Goal: Book appointment/travel/reservation

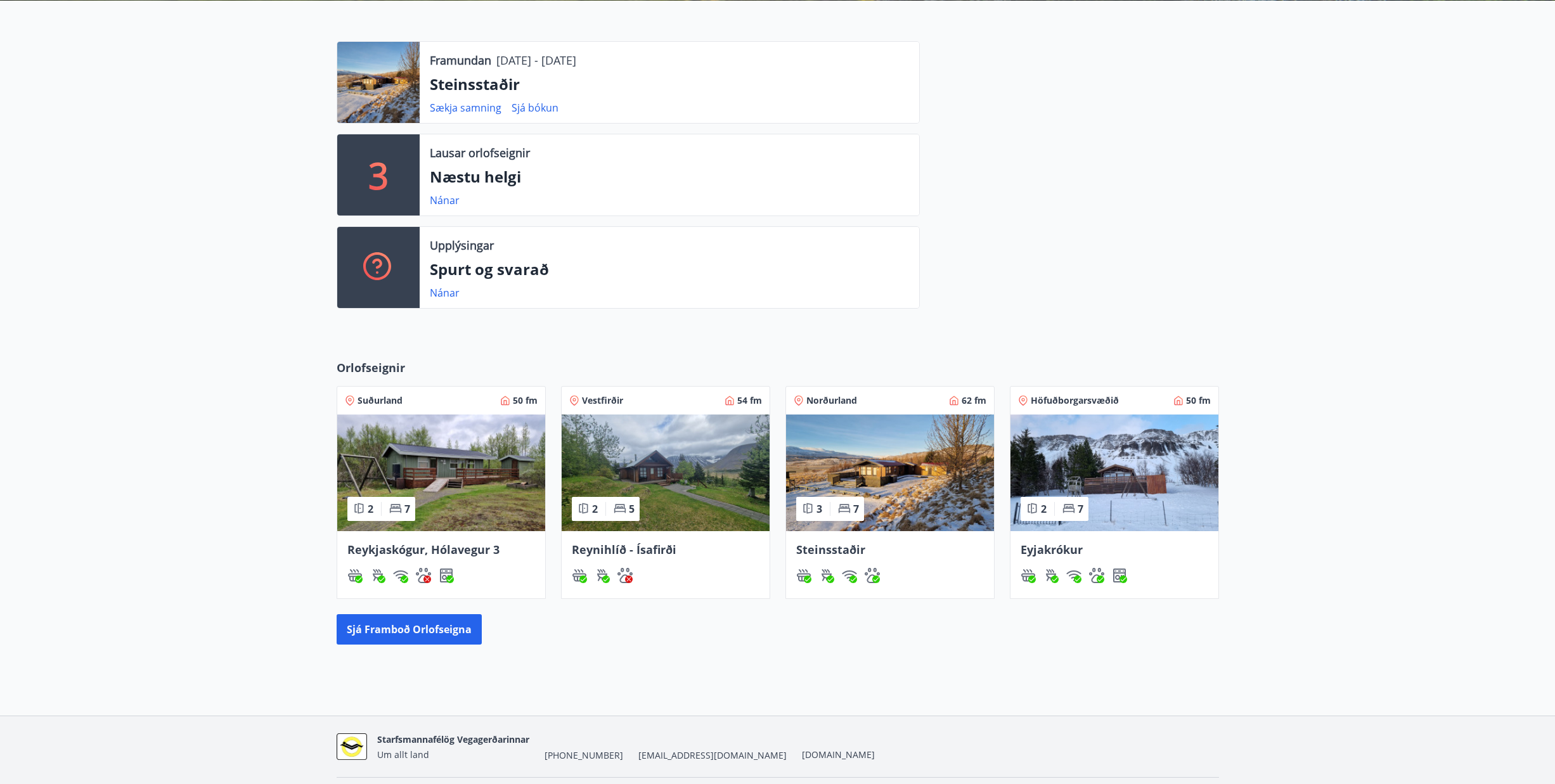
scroll to position [317, 0]
click at [440, 292] on link "Nánar" at bounding box center [445, 292] width 30 height 14
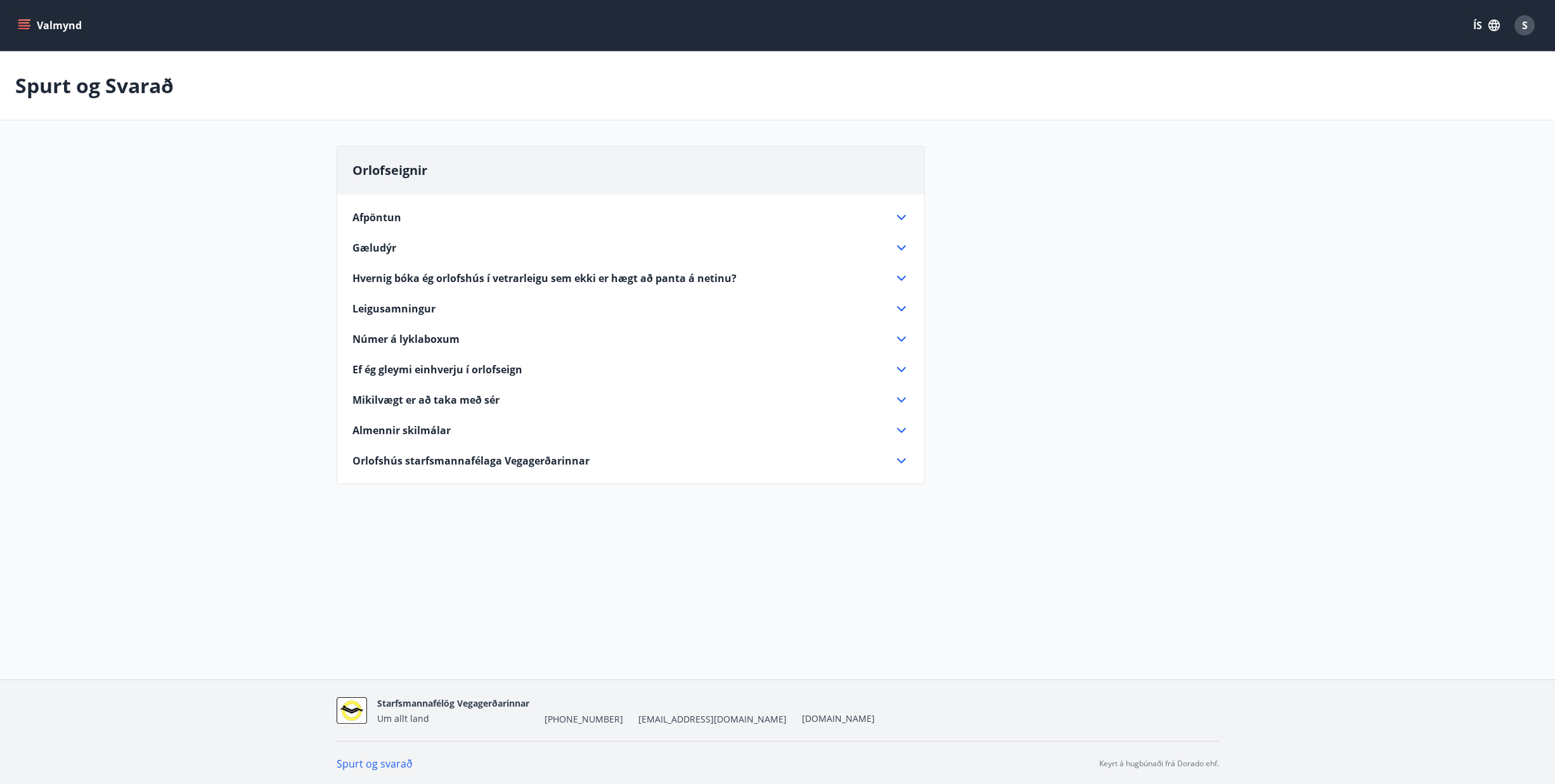
click at [903, 246] on icon at bounding box center [901, 248] width 15 height 15
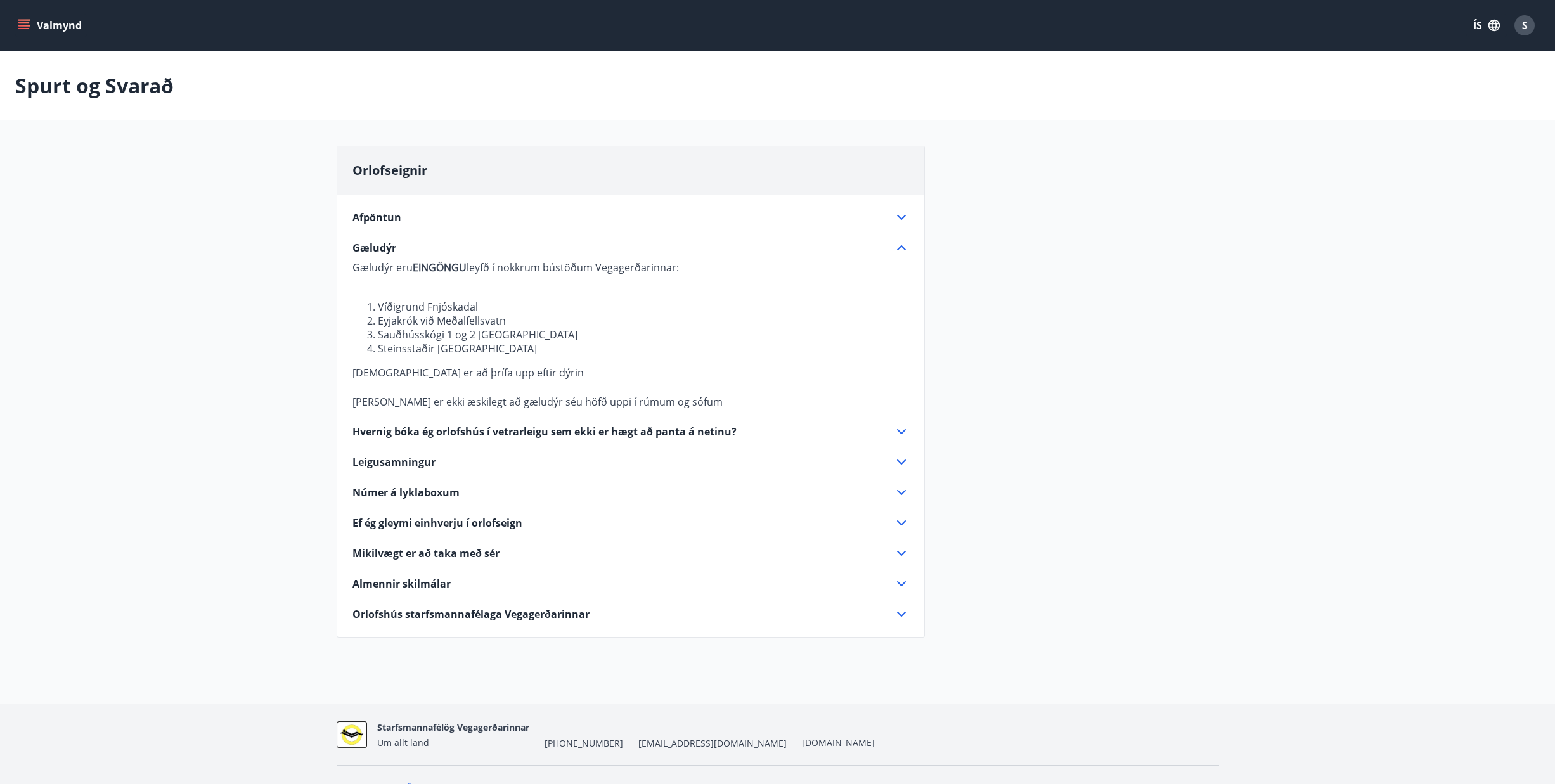
click at [903, 246] on icon at bounding box center [901, 248] width 15 height 15
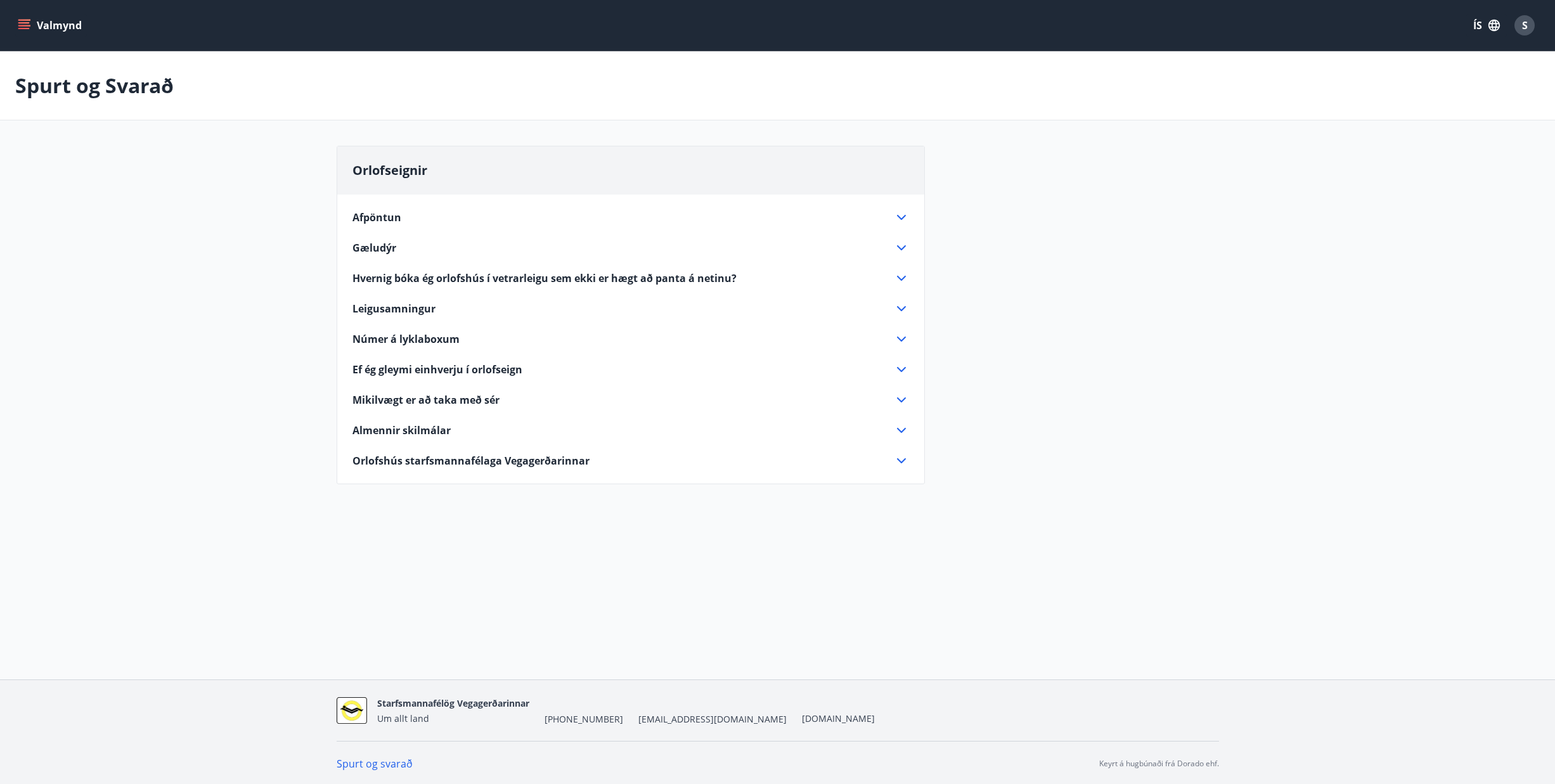
click at [902, 460] on icon at bounding box center [901, 460] width 15 height 15
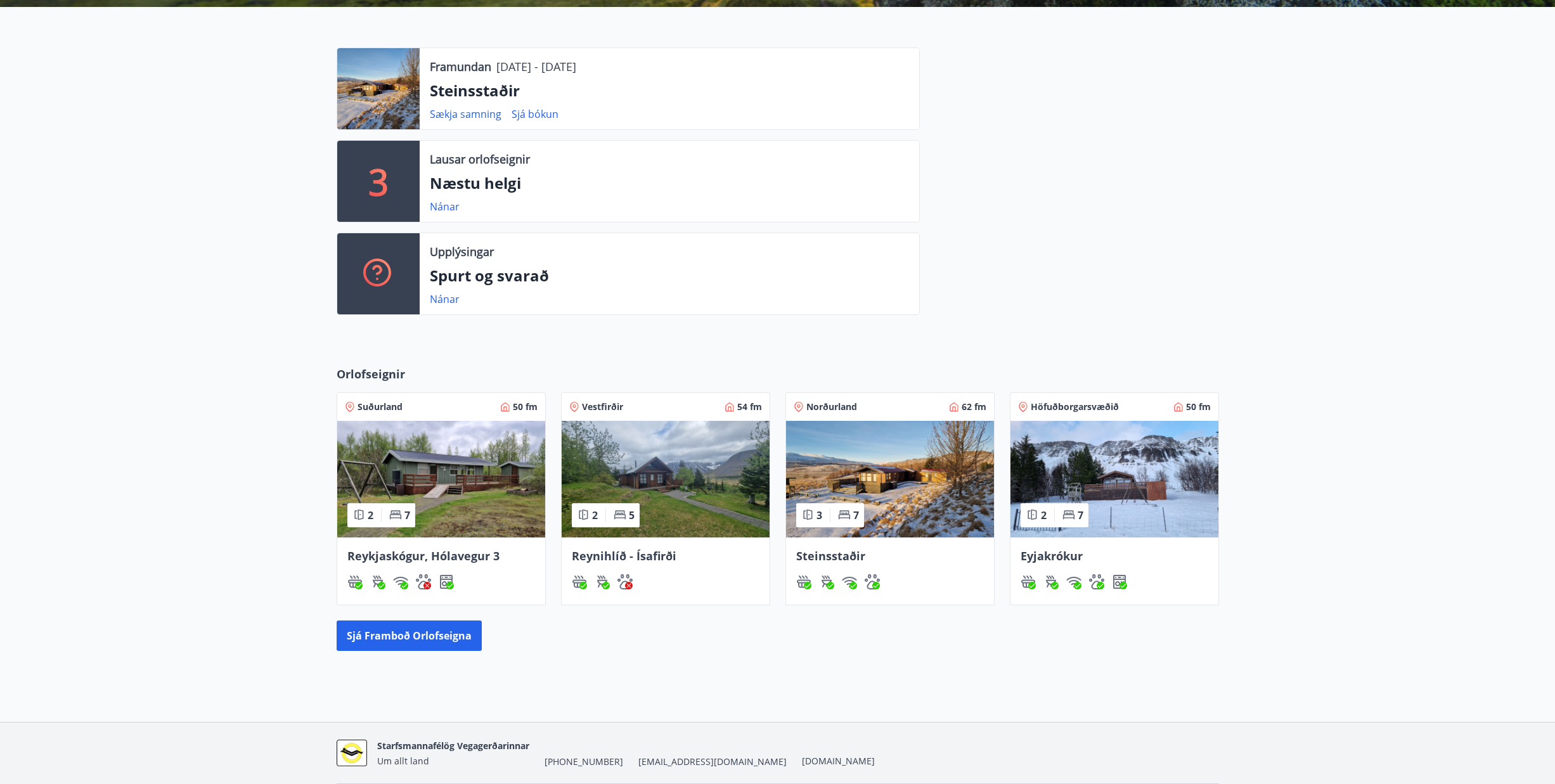
scroll to position [327, 0]
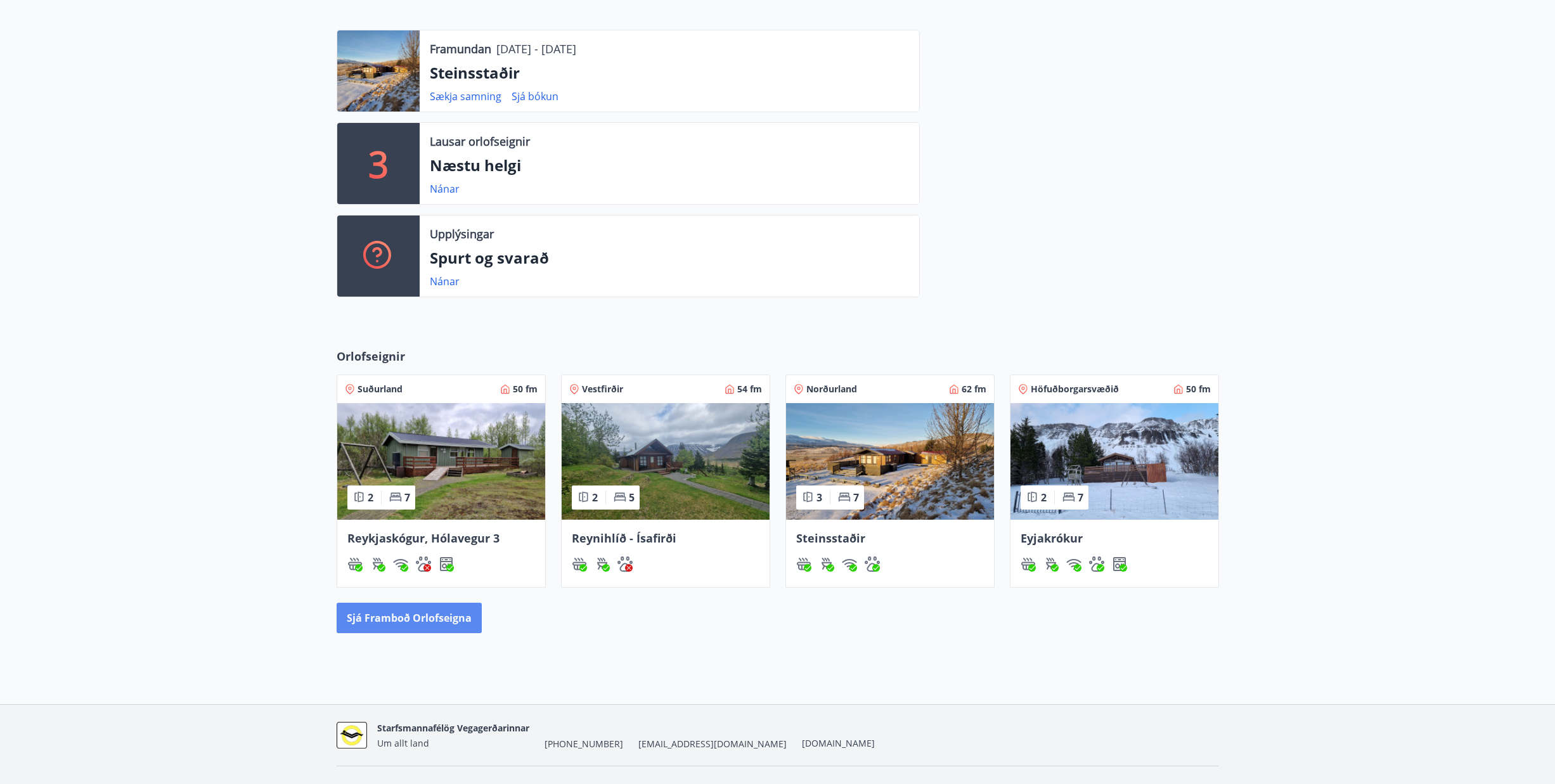
click at [393, 618] on button "Sjá framboð orlofseigna" at bounding box center [409, 618] width 145 height 31
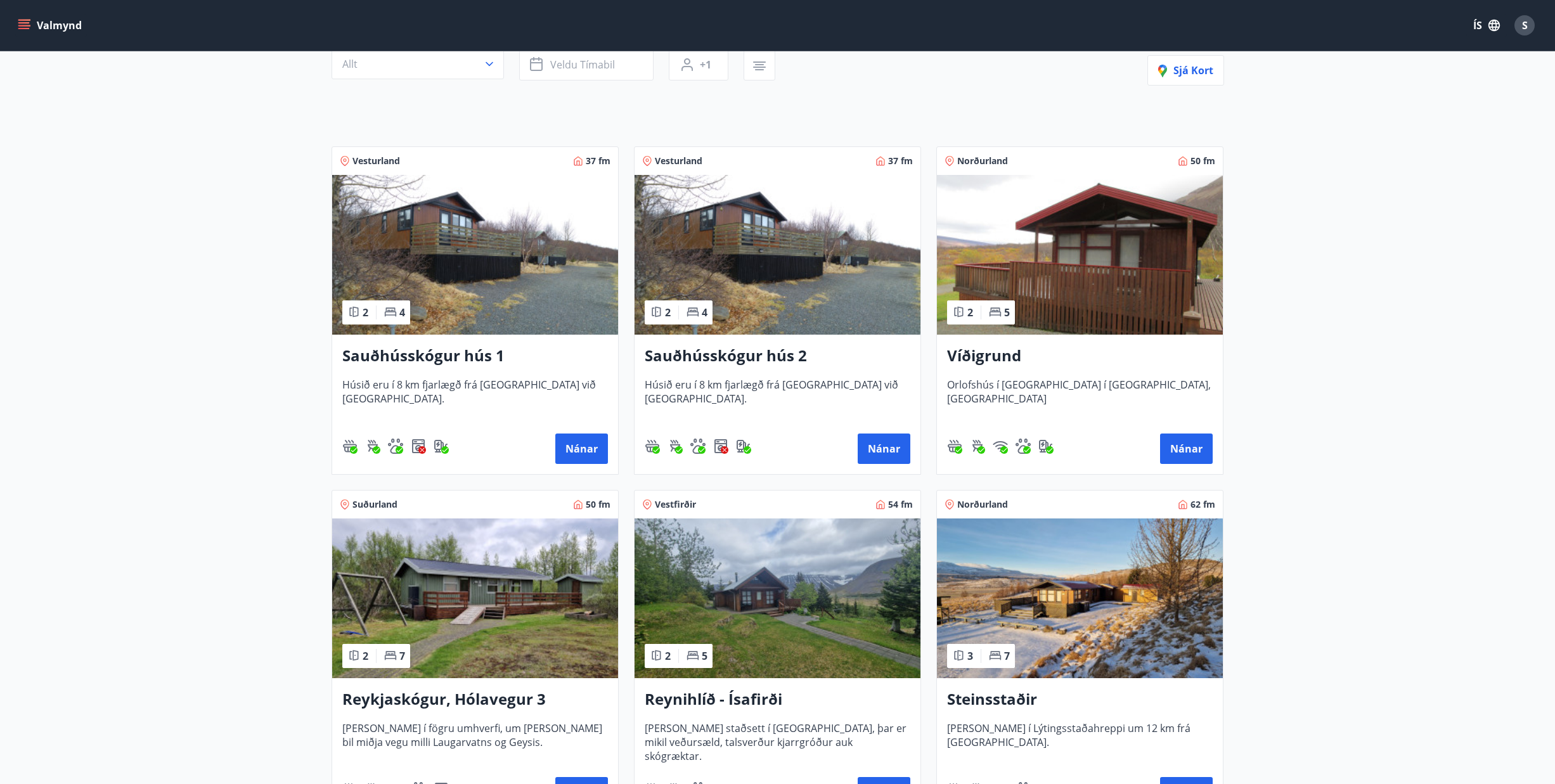
scroll to position [190, 0]
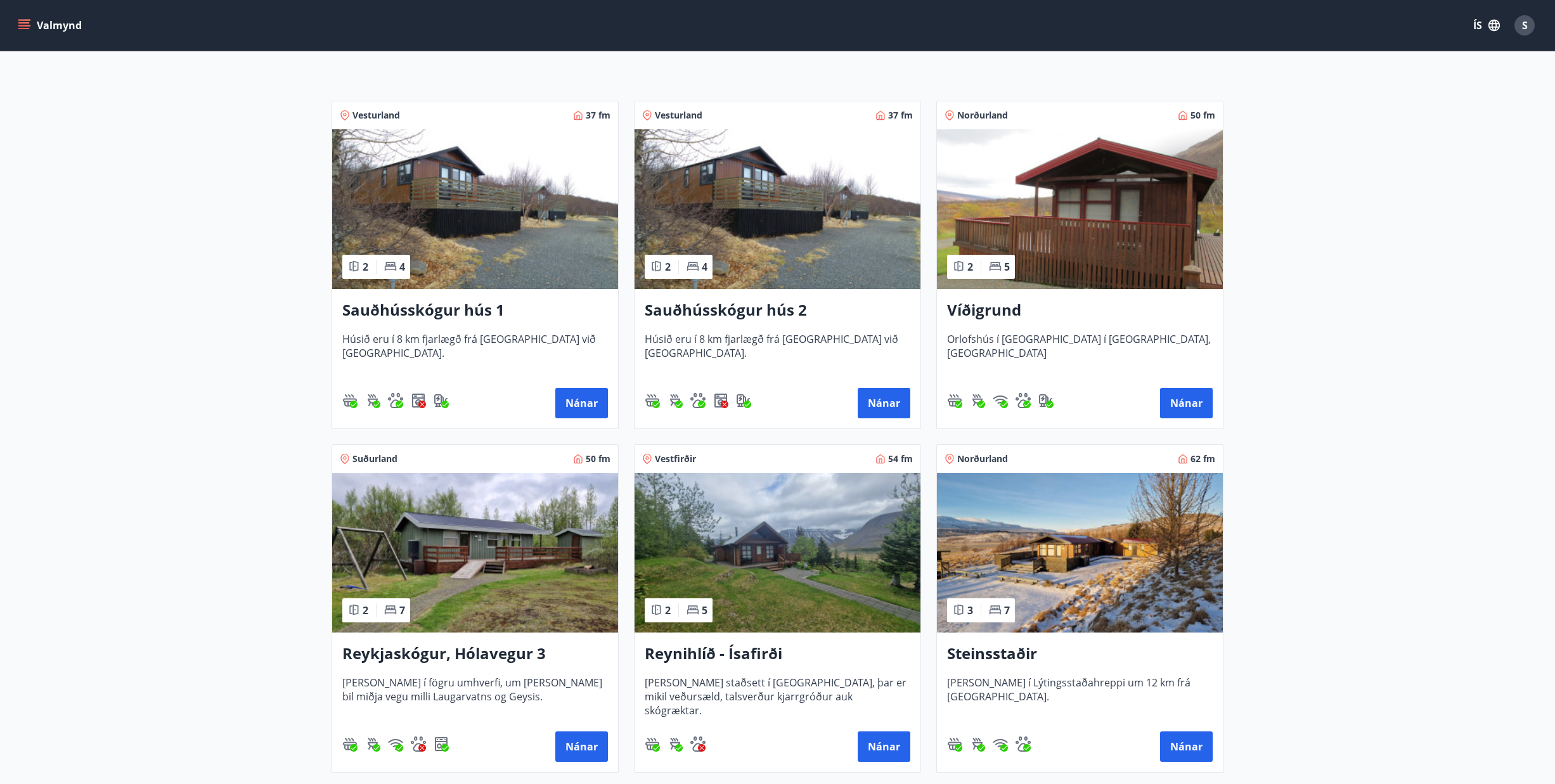
click at [989, 313] on h3 "Víðigrund" at bounding box center [1080, 310] width 265 height 23
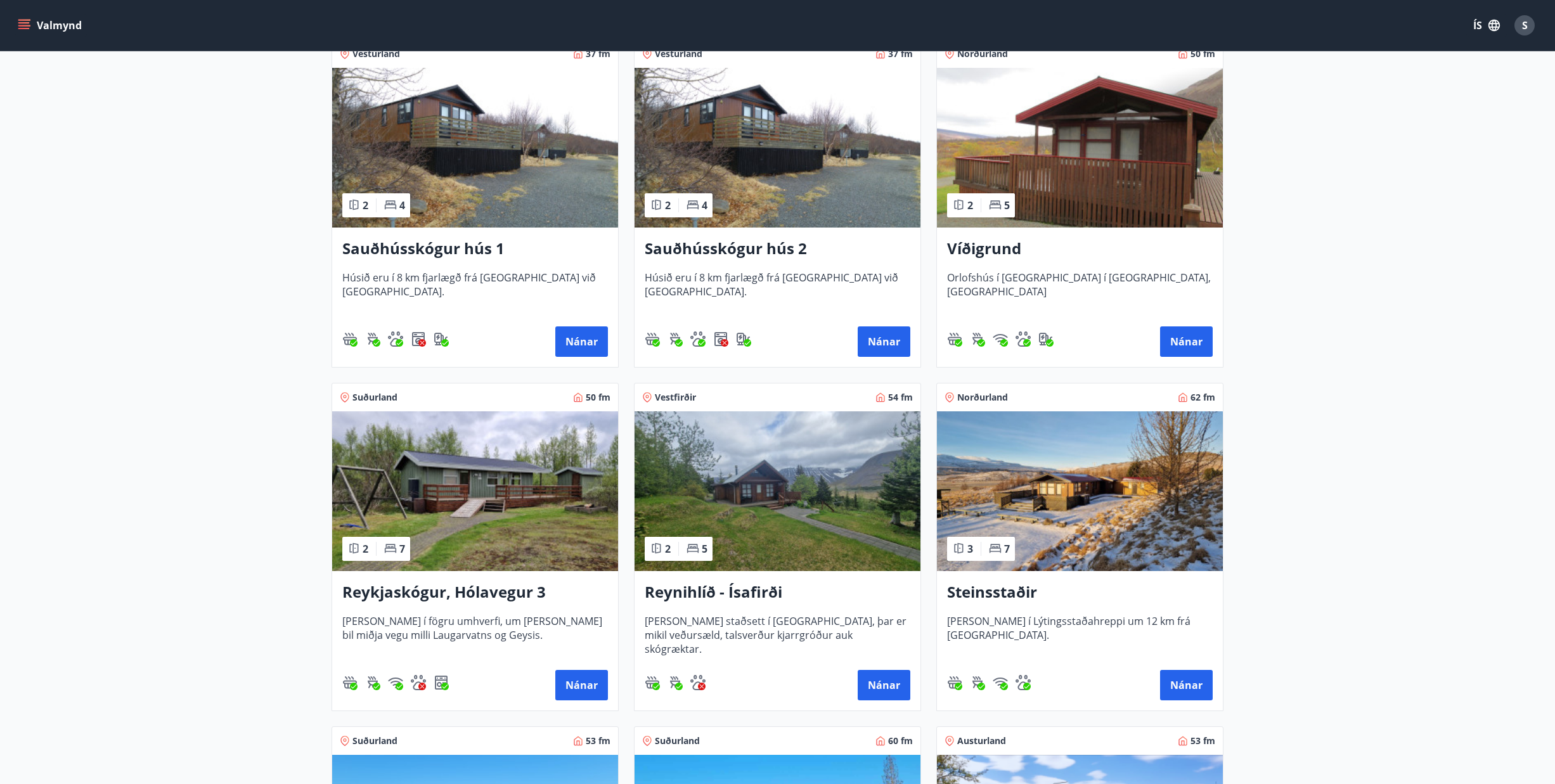
scroll to position [253, 0]
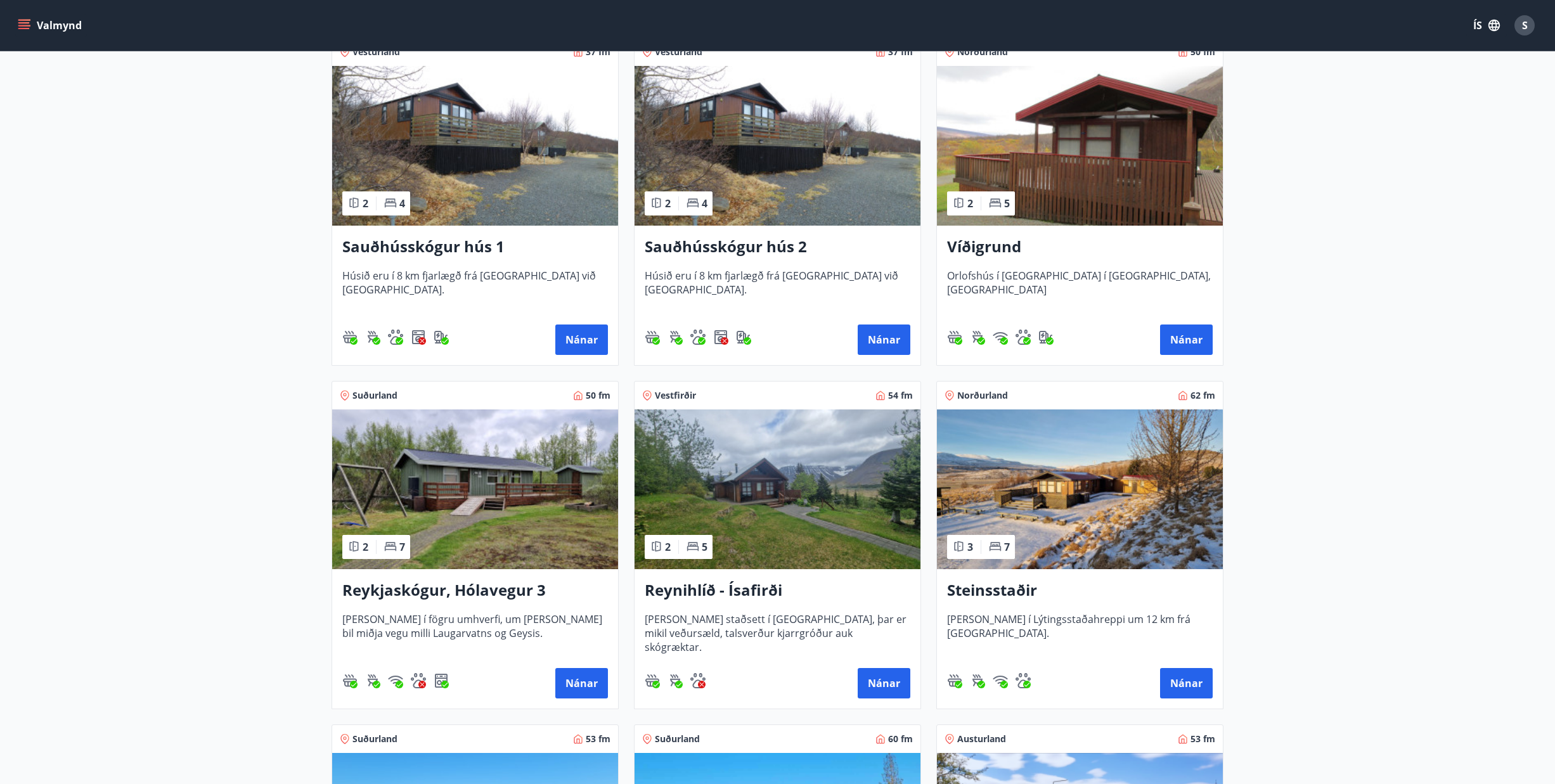
click at [978, 592] on h3 "Steinsstaðir" at bounding box center [1080, 590] width 265 height 23
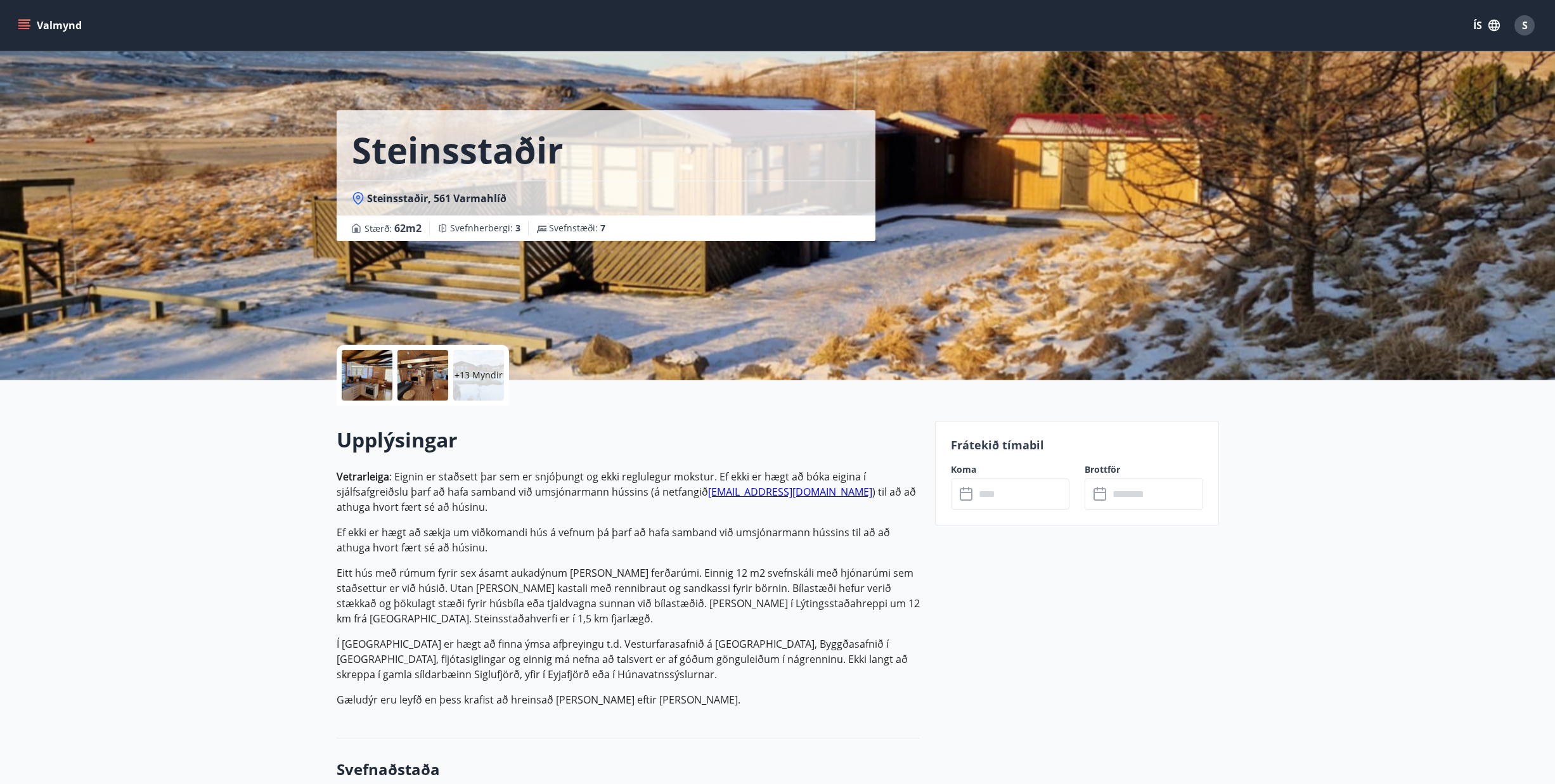
click at [472, 374] on p "+13 Myndir" at bounding box center [478, 375] width 48 height 12
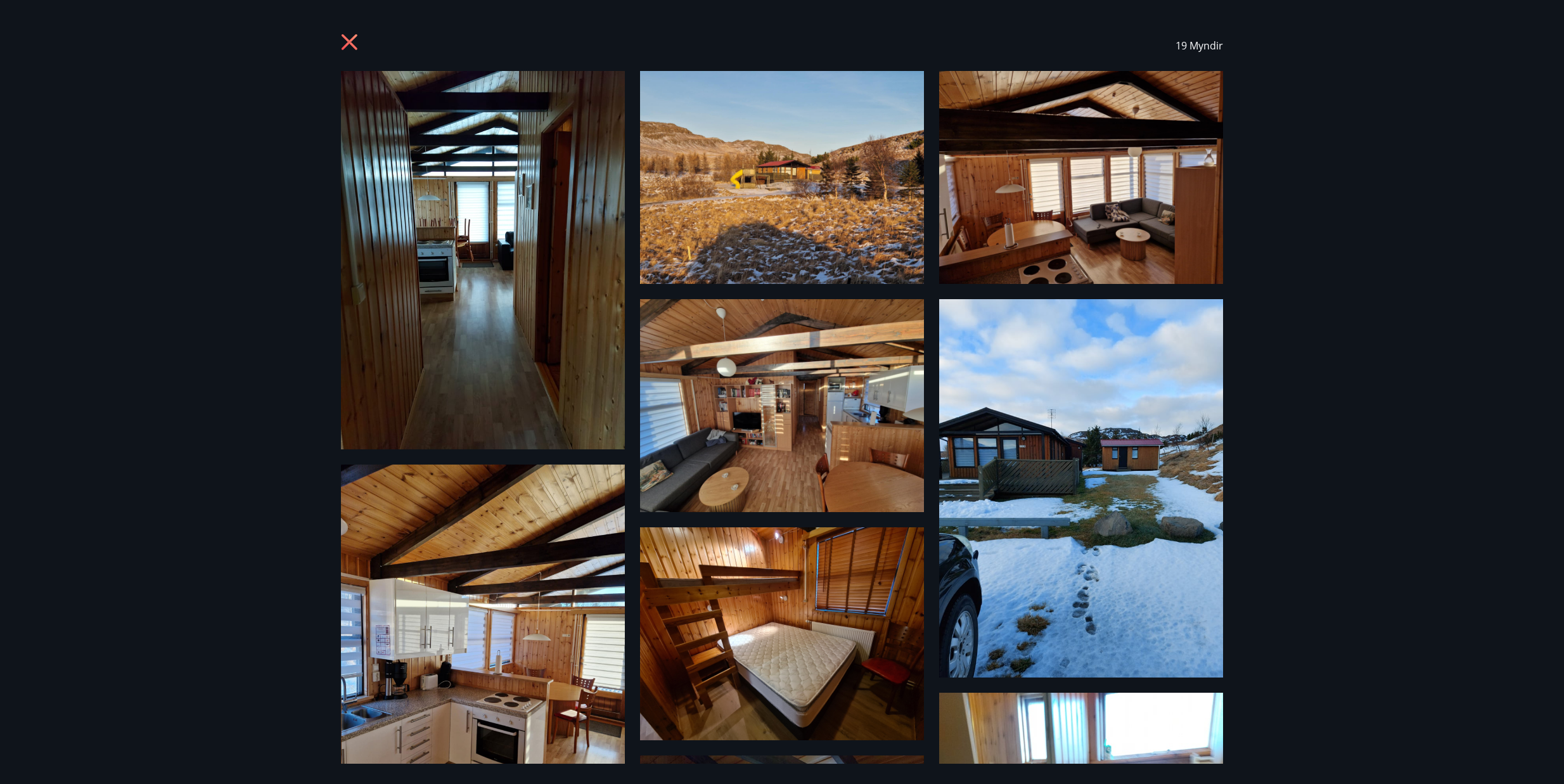
click at [406, 324] on img at bounding box center [483, 260] width 284 height 378
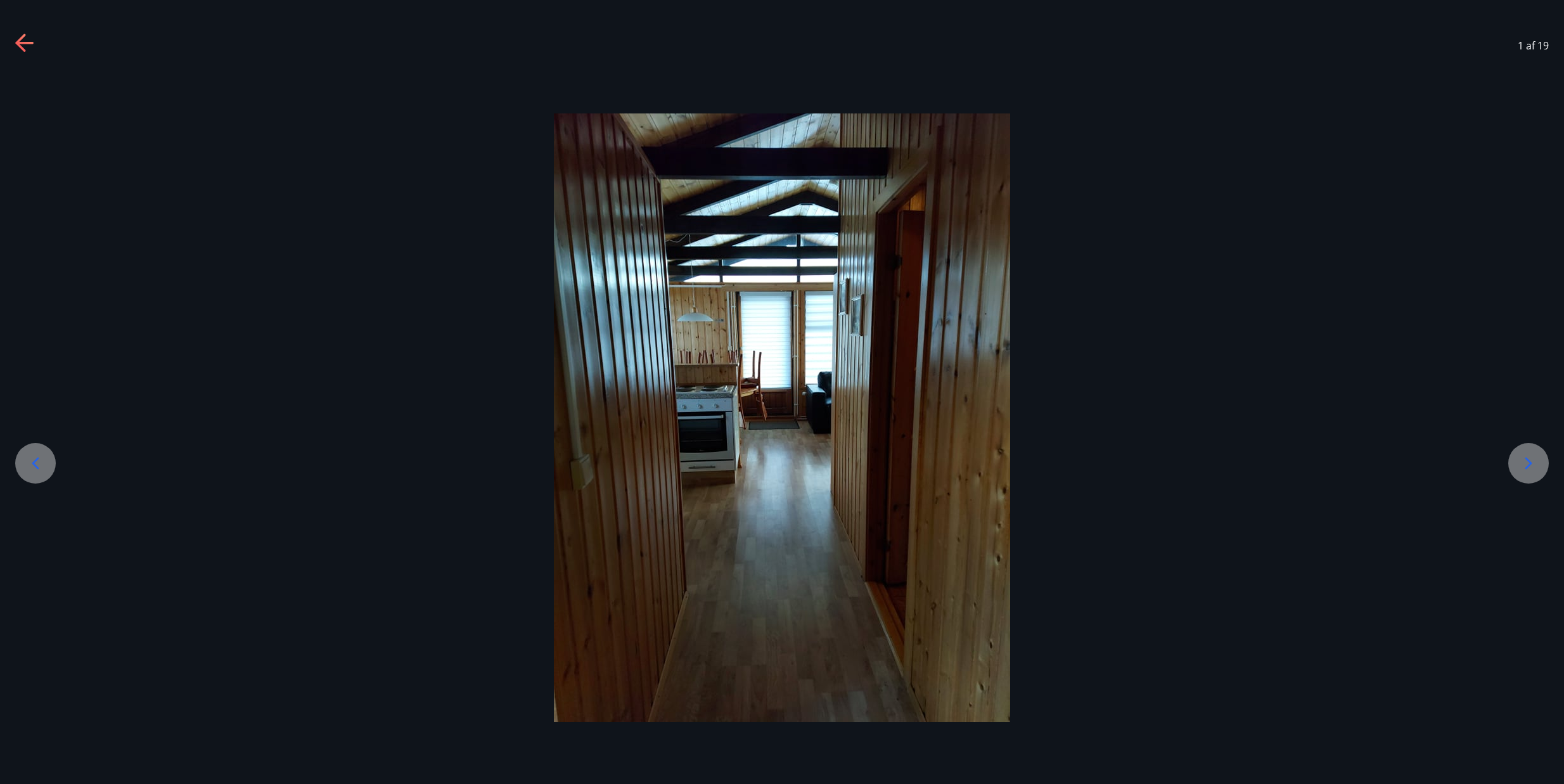
click at [1529, 460] on icon at bounding box center [1528, 462] width 20 height 20
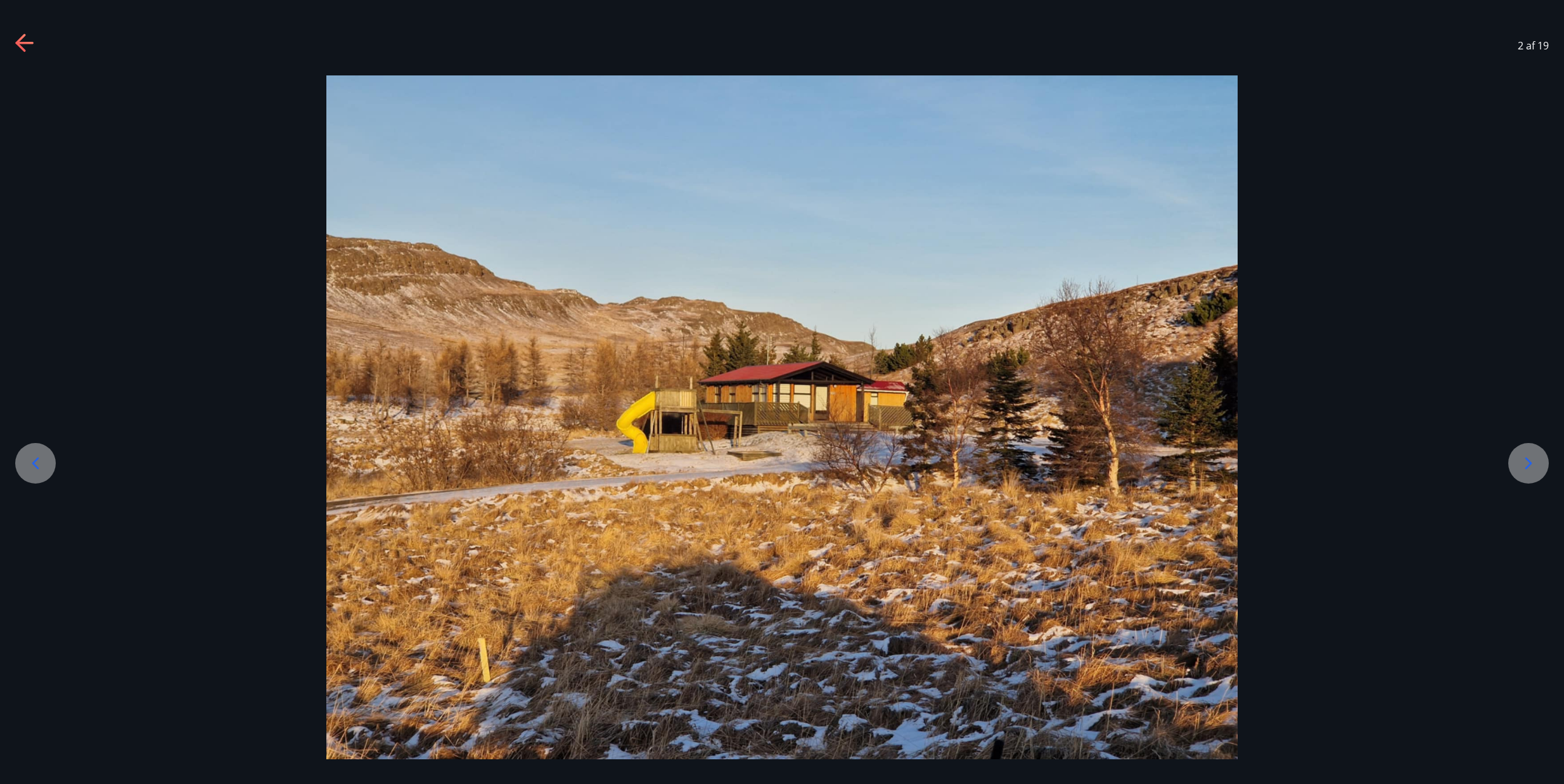
click at [1529, 460] on icon at bounding box center [1529, 462] width 7 height 12
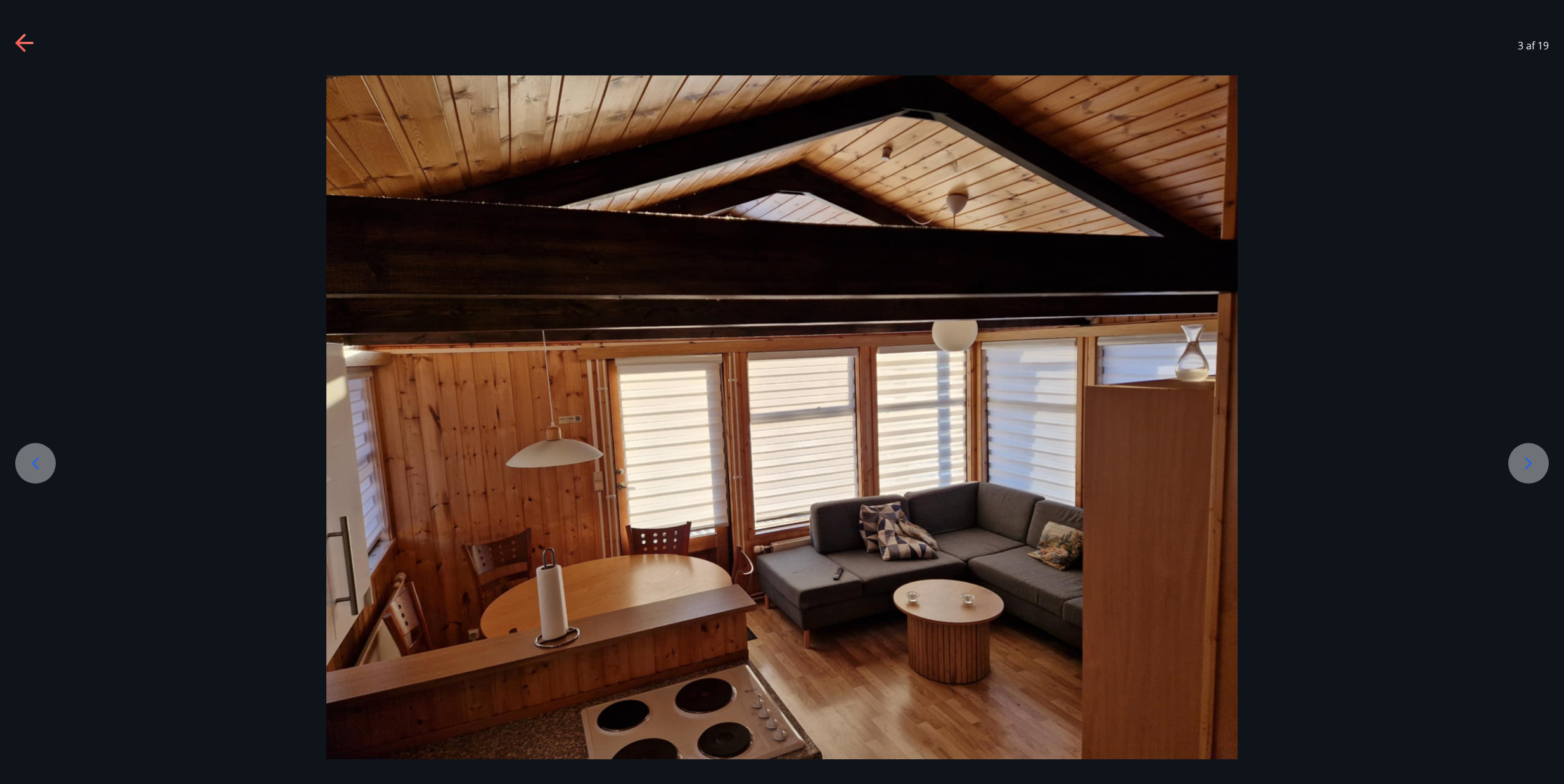
click at [1529, 460] on icon at bounding box center [1529, 462] width 7 height 12
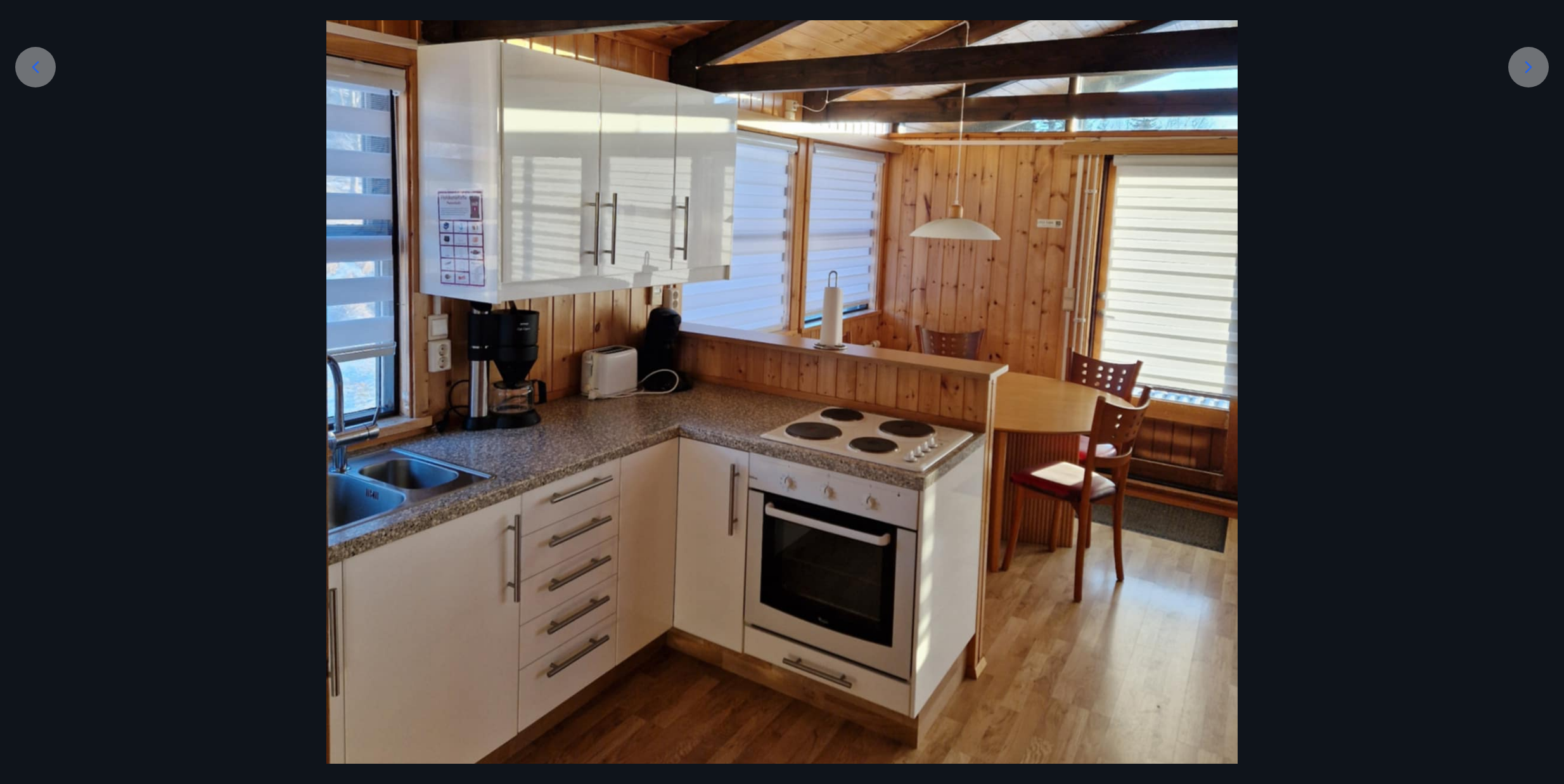
scroll to position [395, 0]
click at [1527, 65] on icon at bounding box center [1529, 67] width 7 height 12
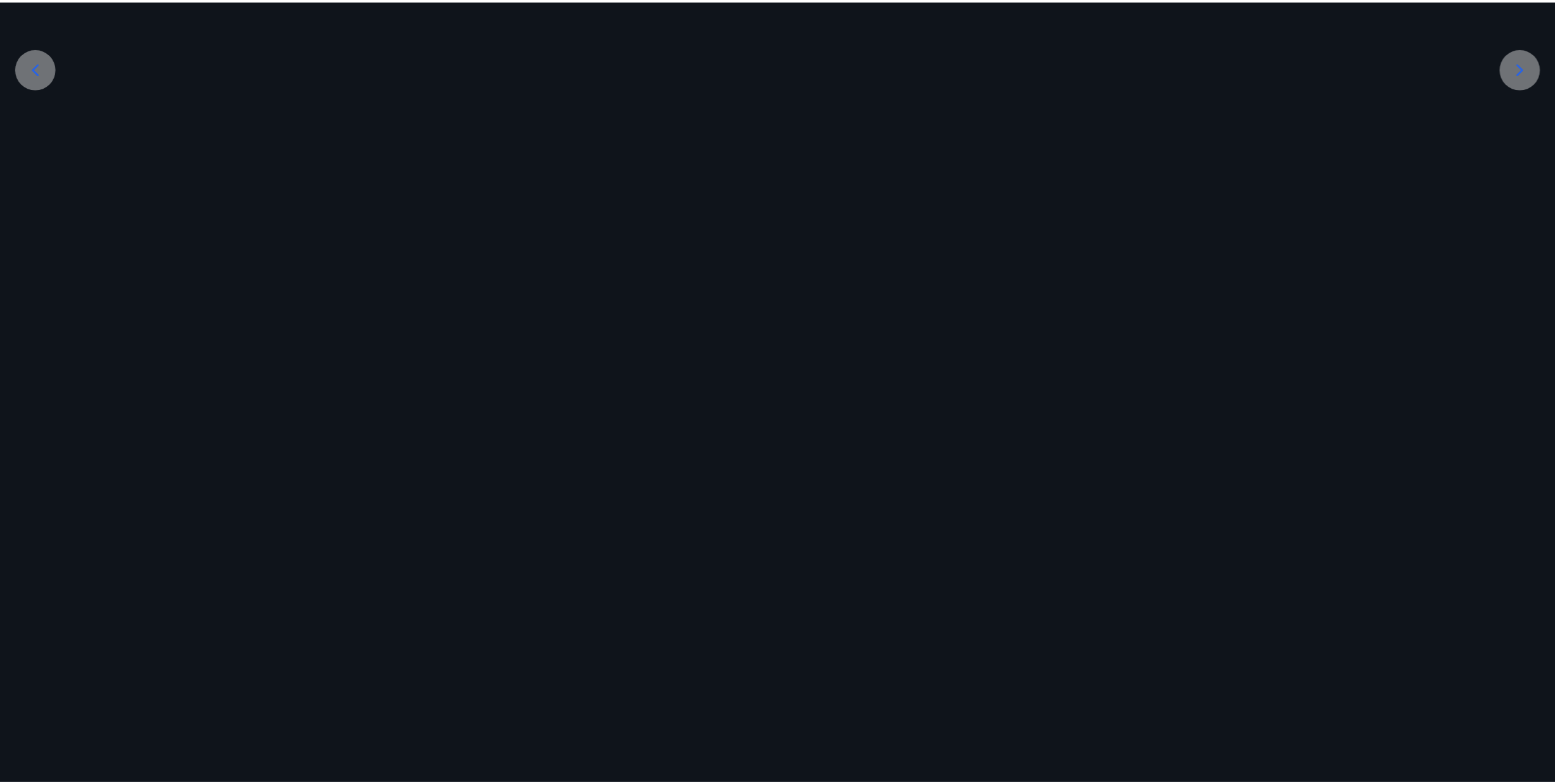
scroll to position [0, 0]
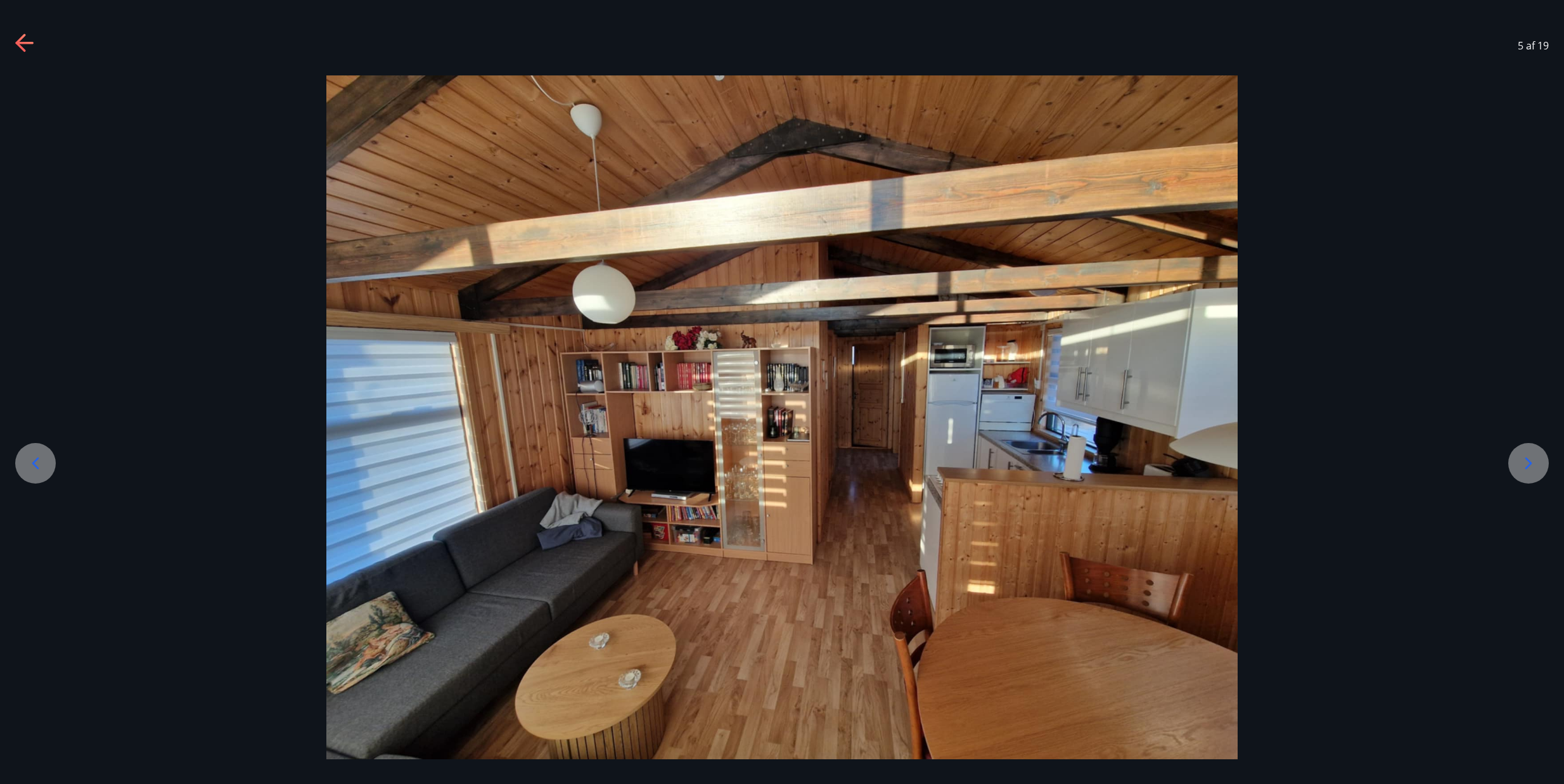
click at [1527, 465] on icon at bounding box center [1528, 462] width 20 height 20
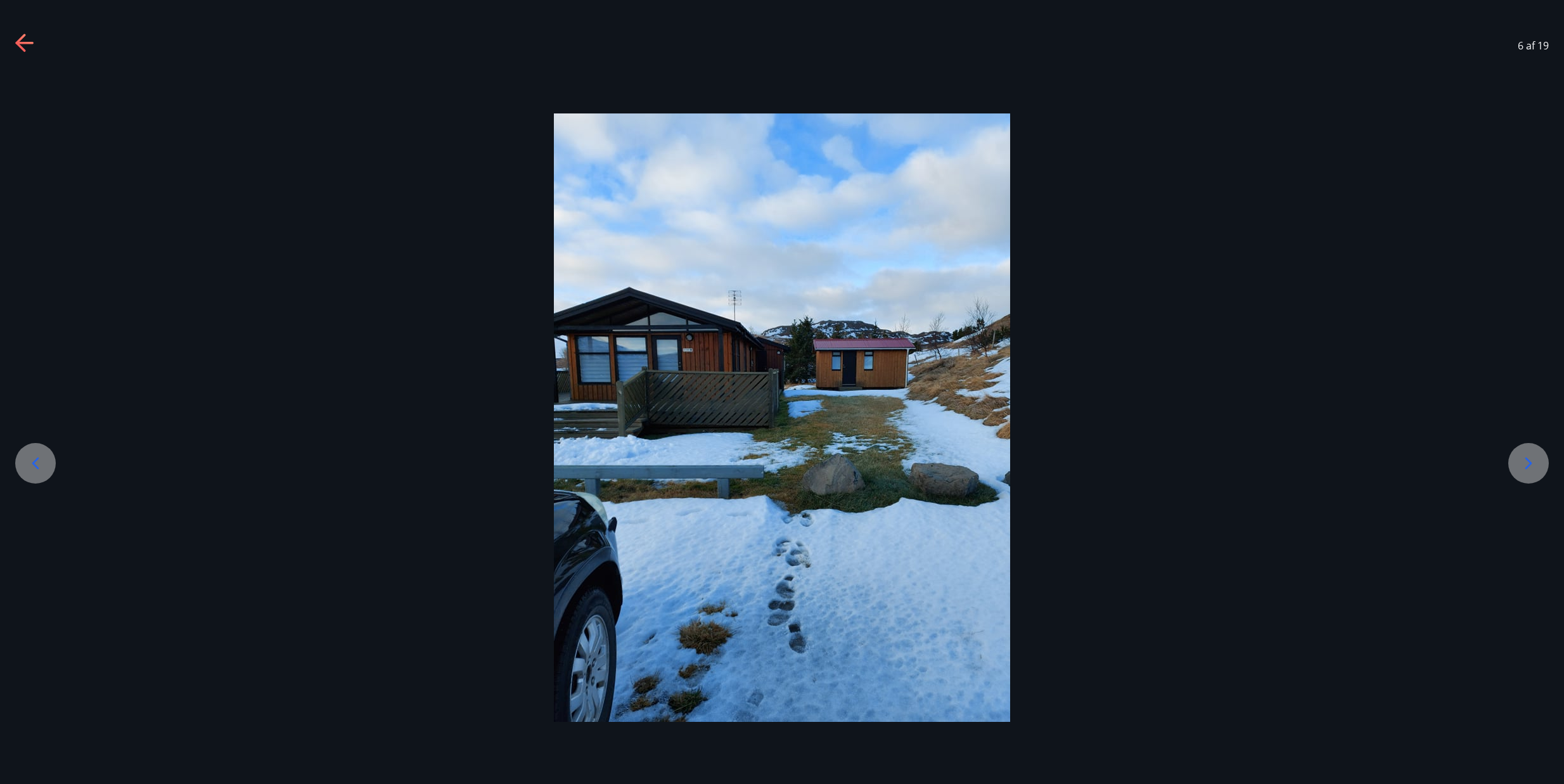
click at [1527, 465] on icon at bounding box center [1528, 462] width 20 height 20
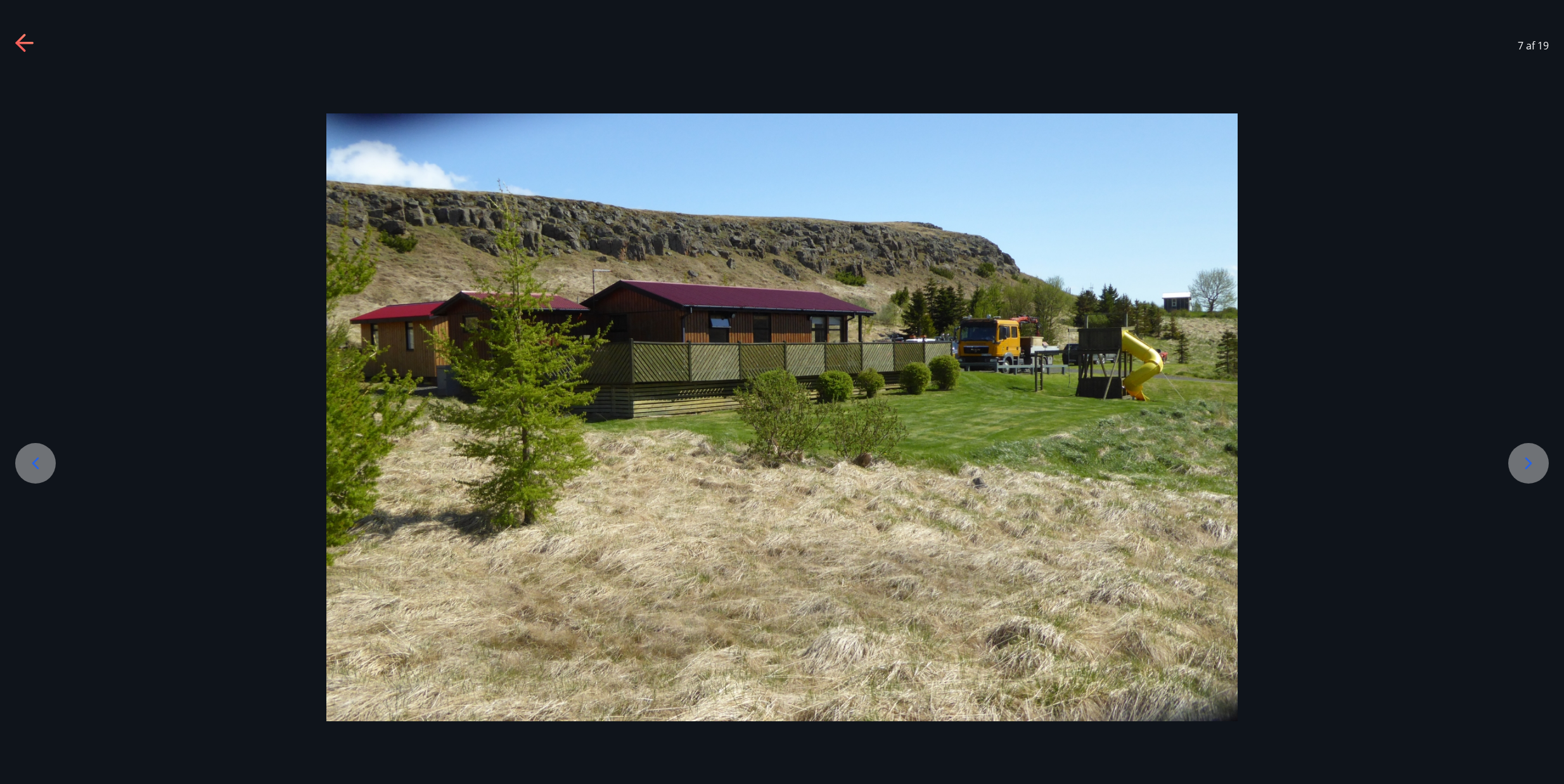
click at [1527, 465] on icon at bounding box center [1528, 462] width 20 height 20
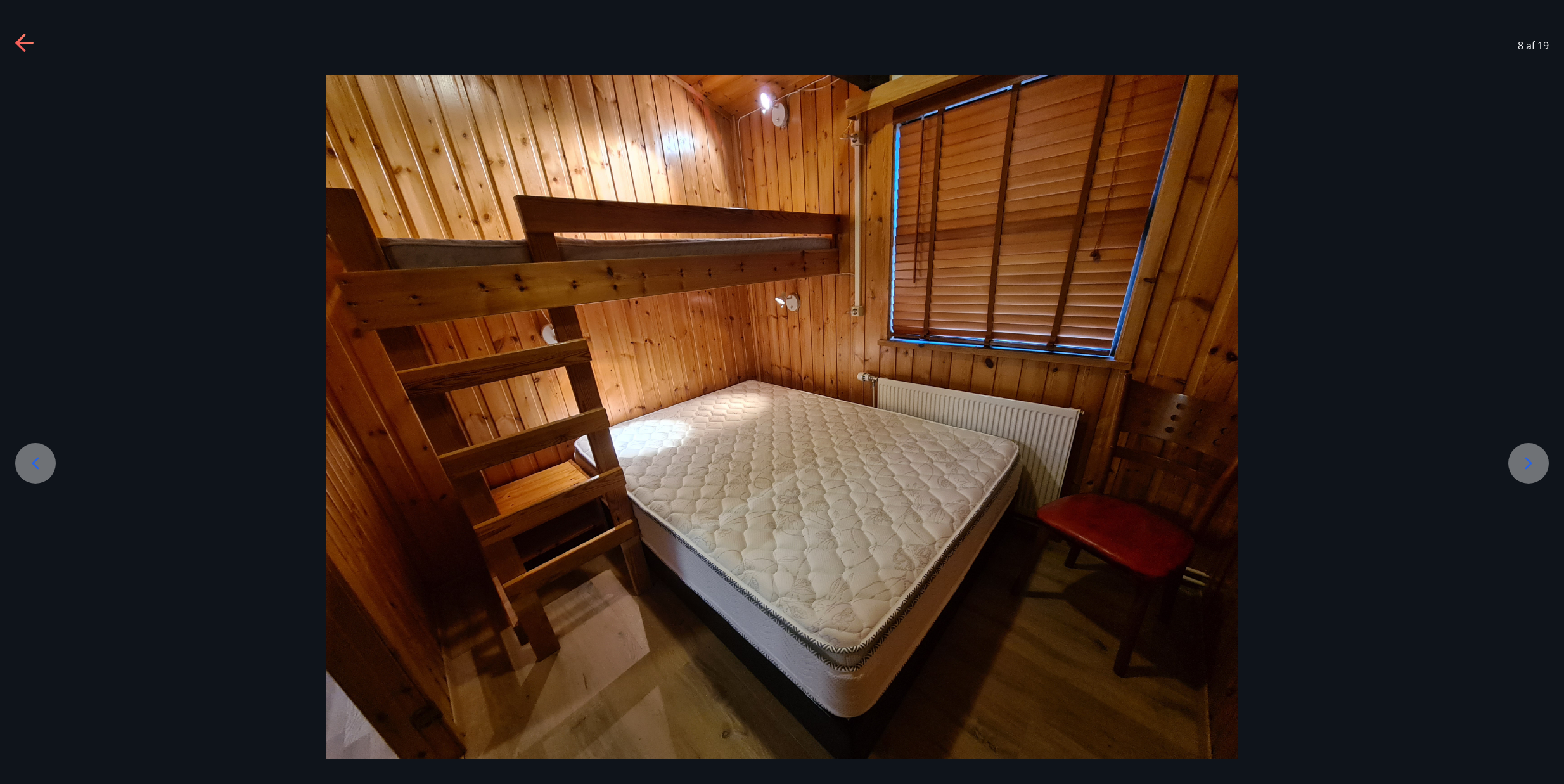
click at [1527, 465] on icon at bounding box center [1528, 462] width 20 height 20
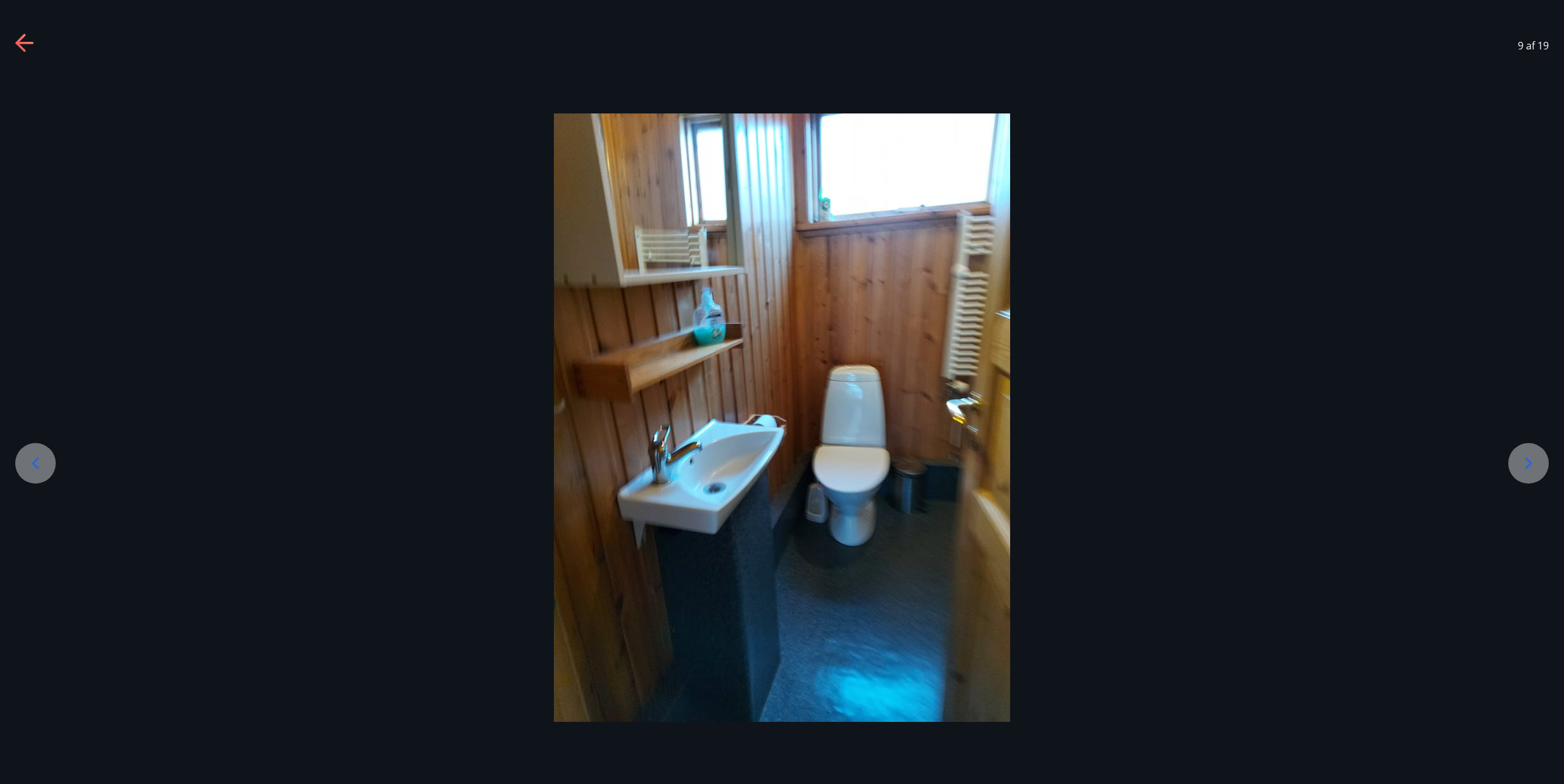
click at [1527, 465] on icon at bounding box center [1528, 462] width 20 height 20
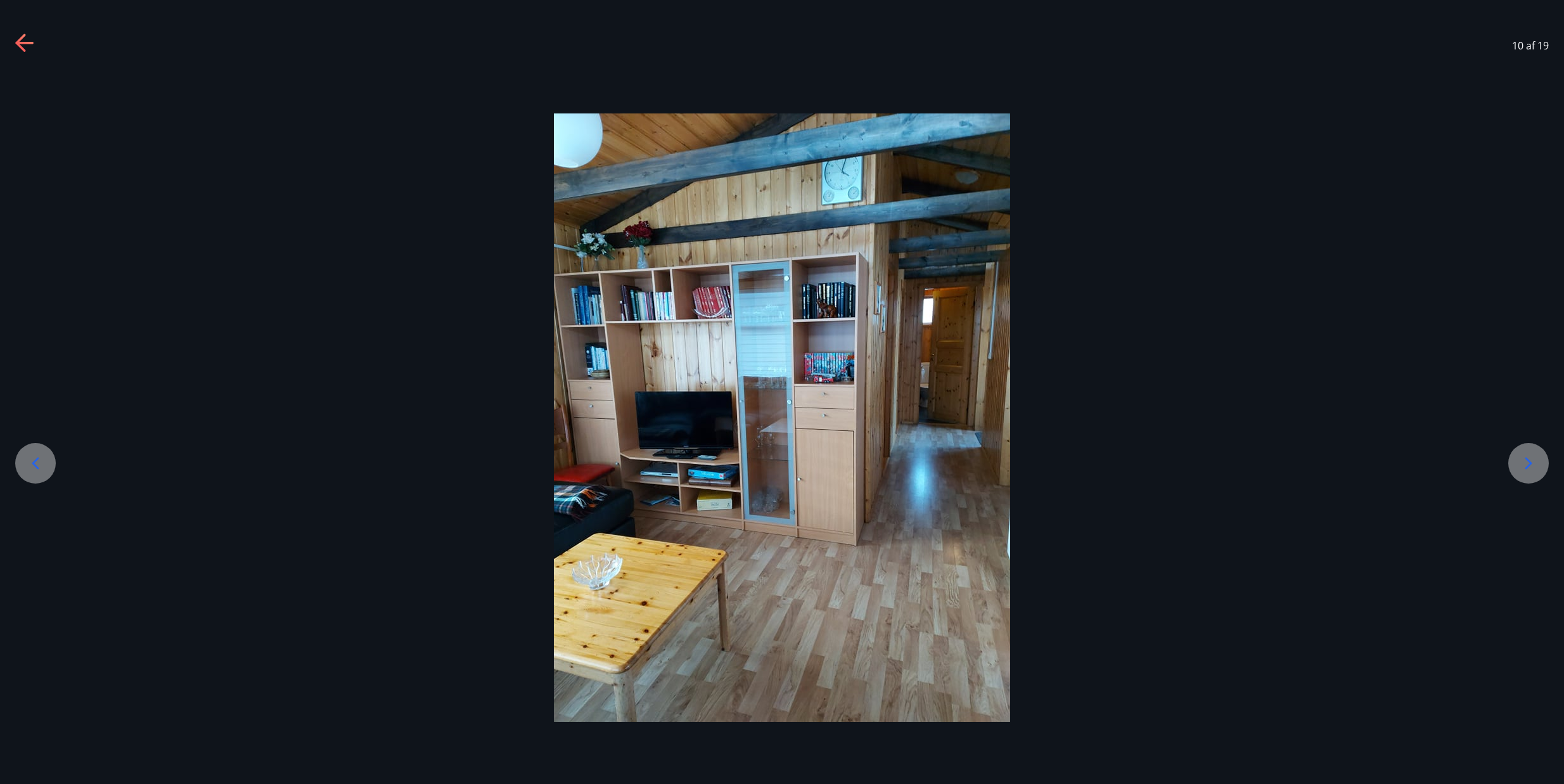
click at [1525, 465] on icon at bounding box center [1528, 462] width 20 height 20
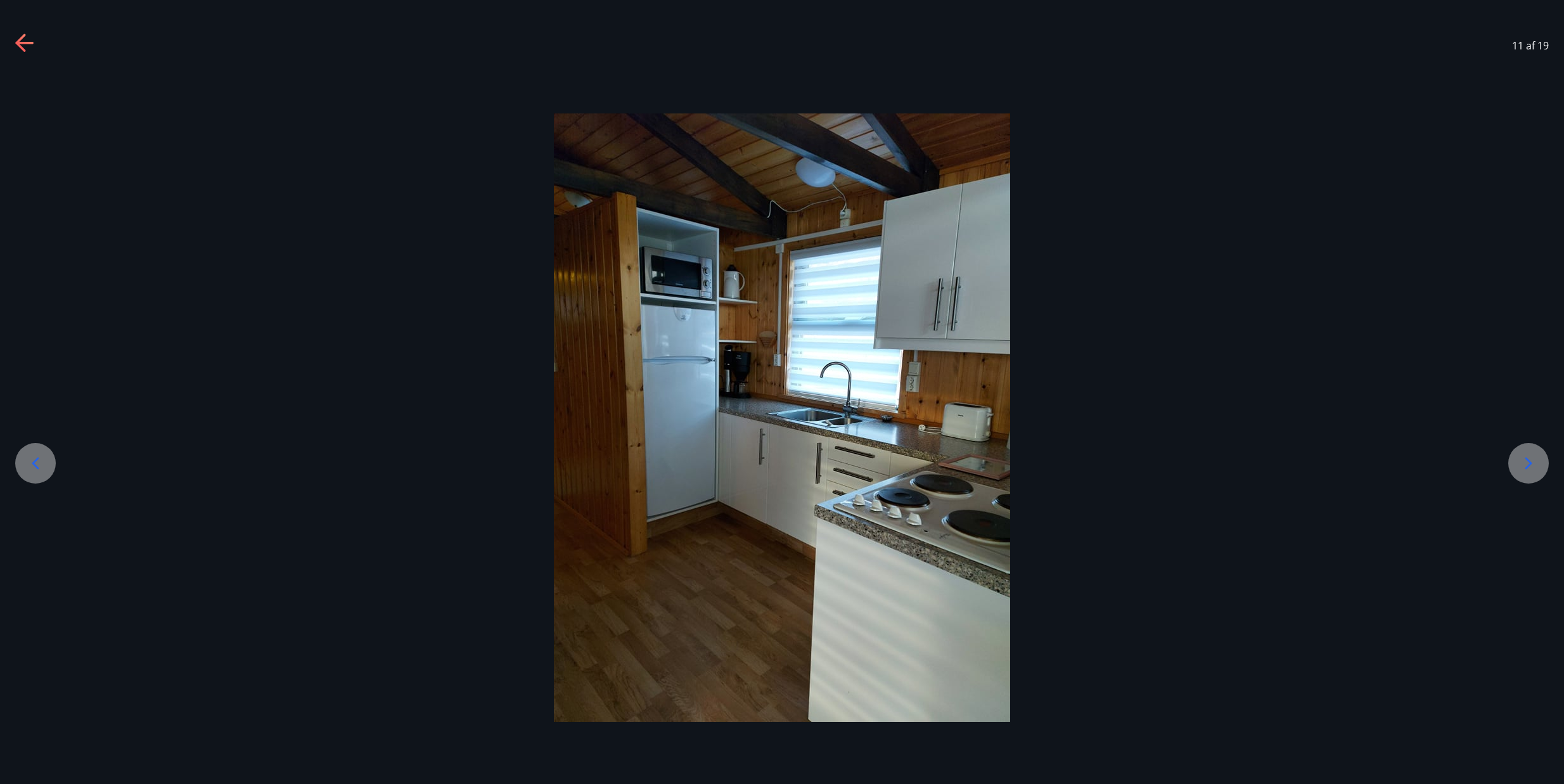
click at [1525, 465] on icon at bounding box center [1528, 462] width 20 height 20
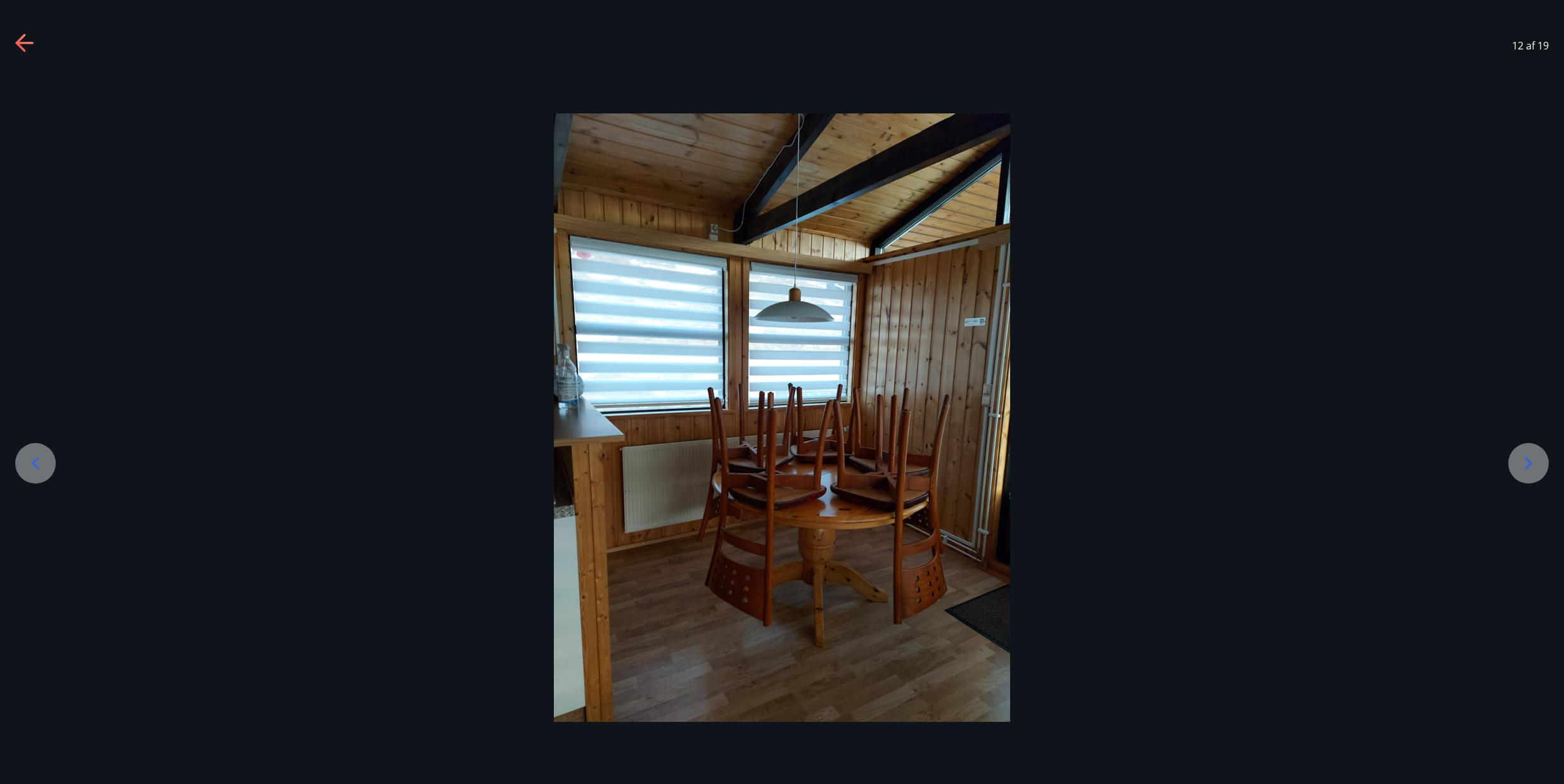
click at [1525, 465] on icon at bounding box center [1528, 462] width 20 height 20
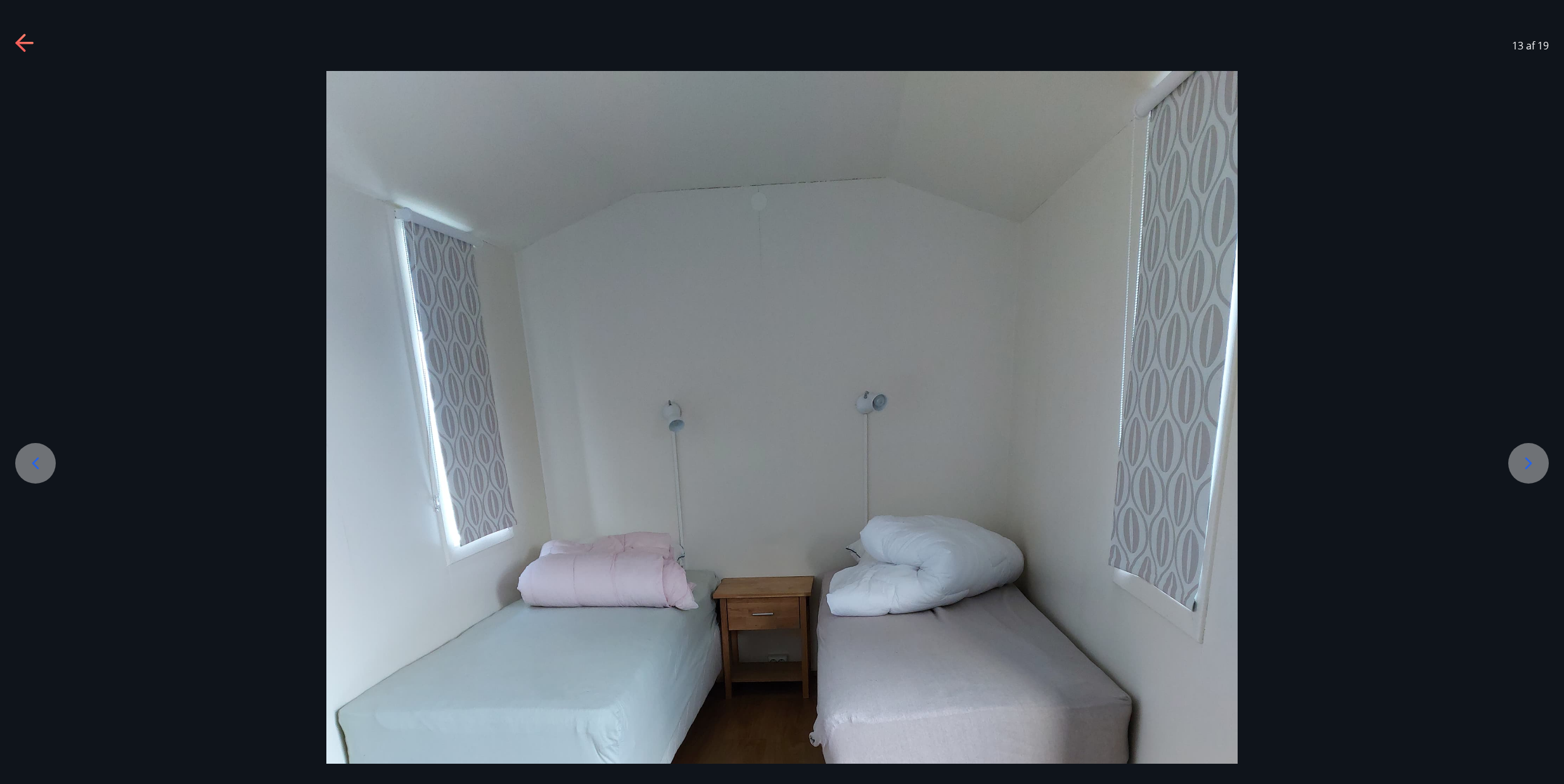
click at [1525, 465] on icon at bounding box center [1528, 462] width 20 height 20
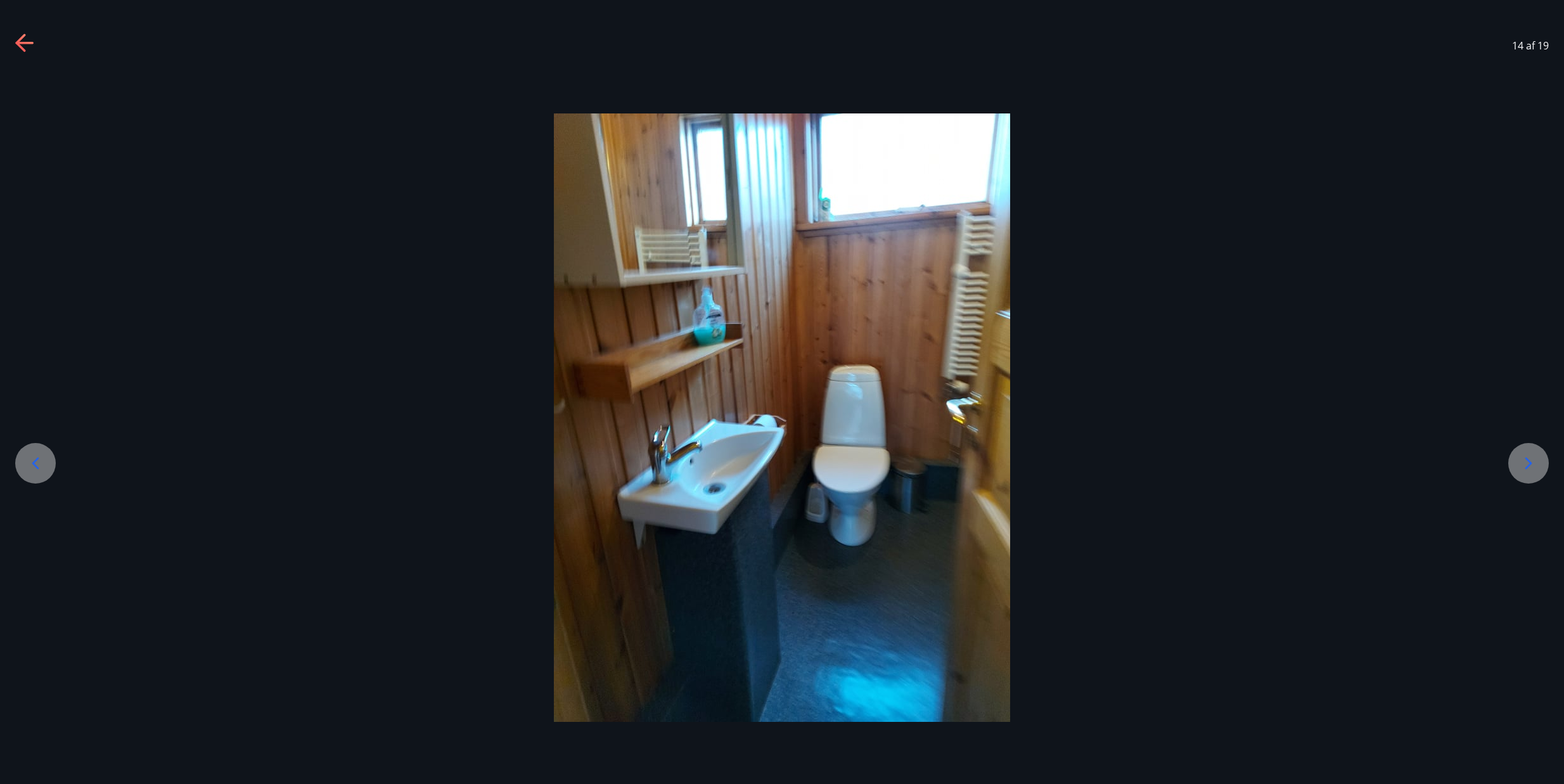
click at [1526, 465] on icon at bounding box center [1528, 462] width 20 height 20
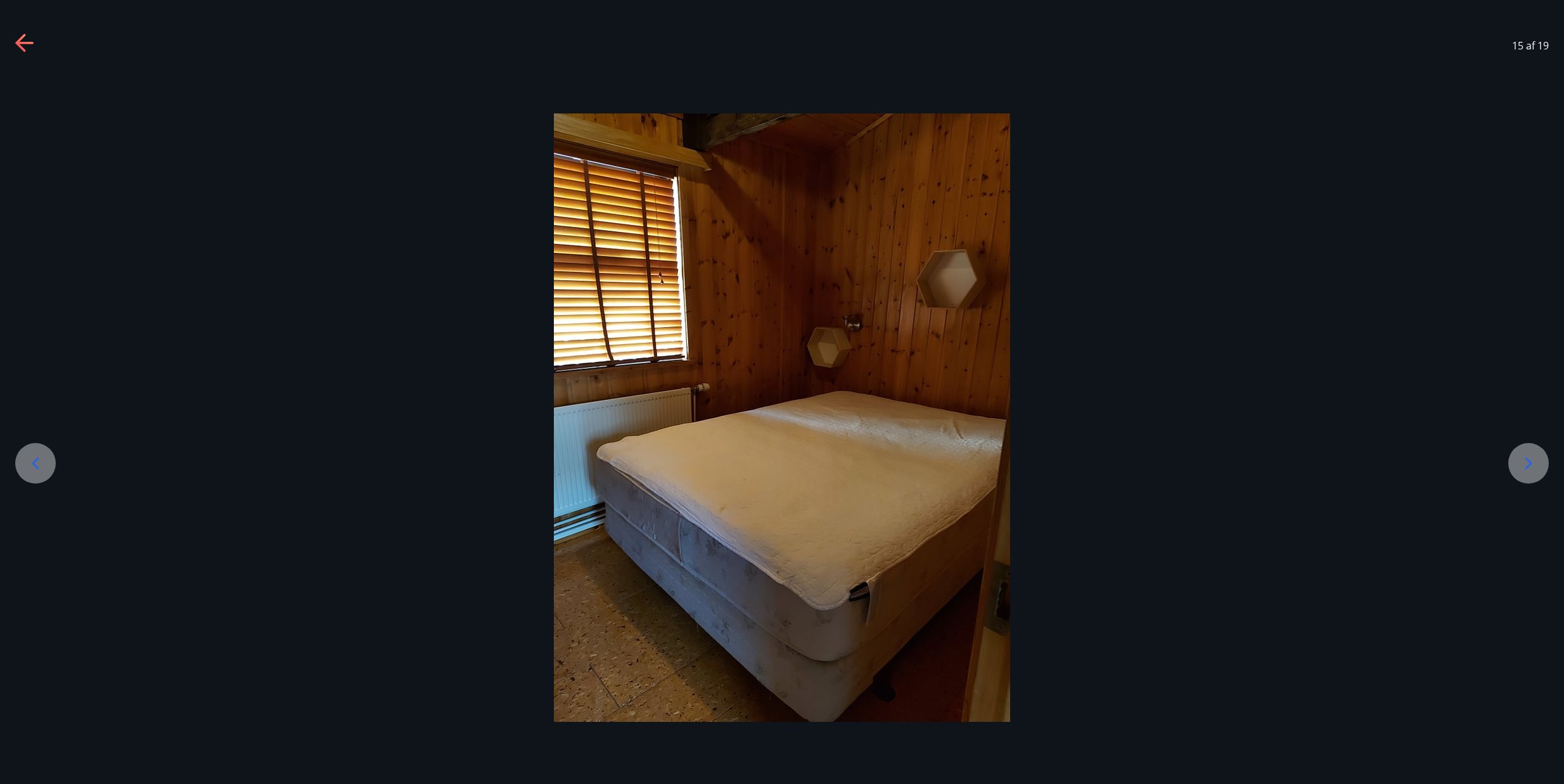
click at [1526, 465] on icon at bounding box center [1528, 462] width 20 height 20
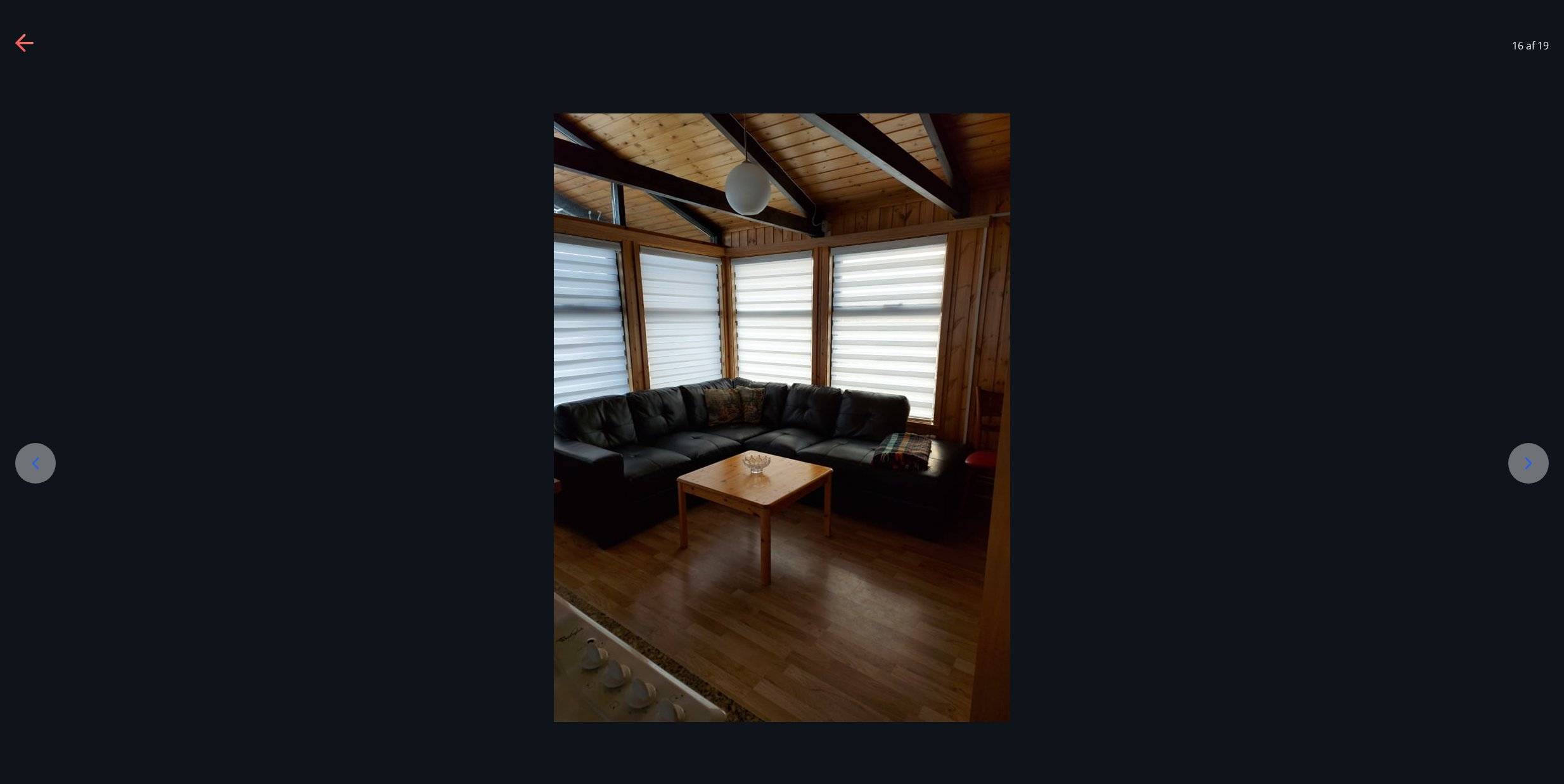
click at [1526, 465] on icon at bounding box center [1528, 462] width 20 height 20
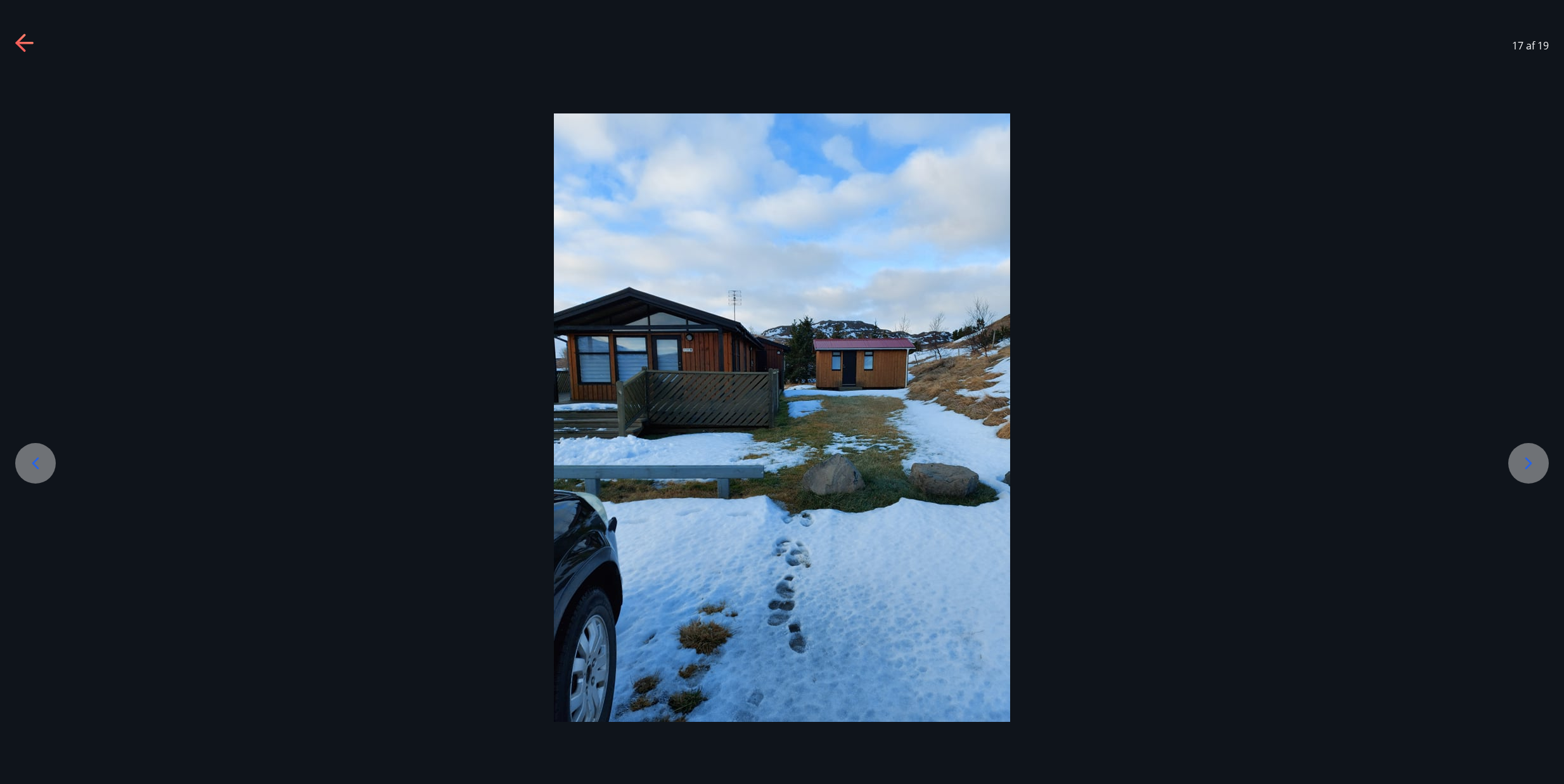
click at [1526, 465] on icon at bounding box center [1528, 462] width 20 height 20
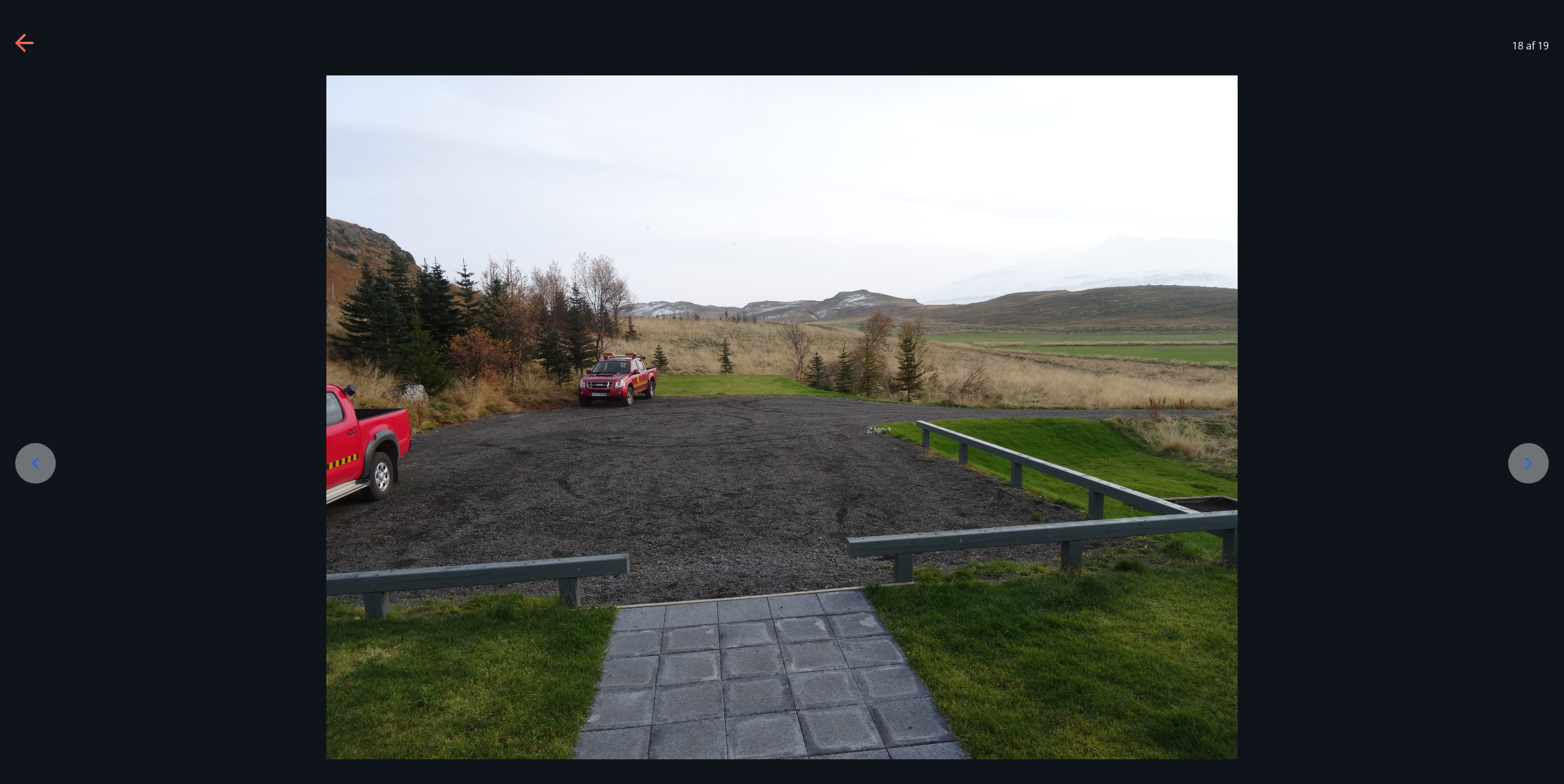
click at [1531, 462] on icon at bounding box center [1528, 462] width 20 height 20
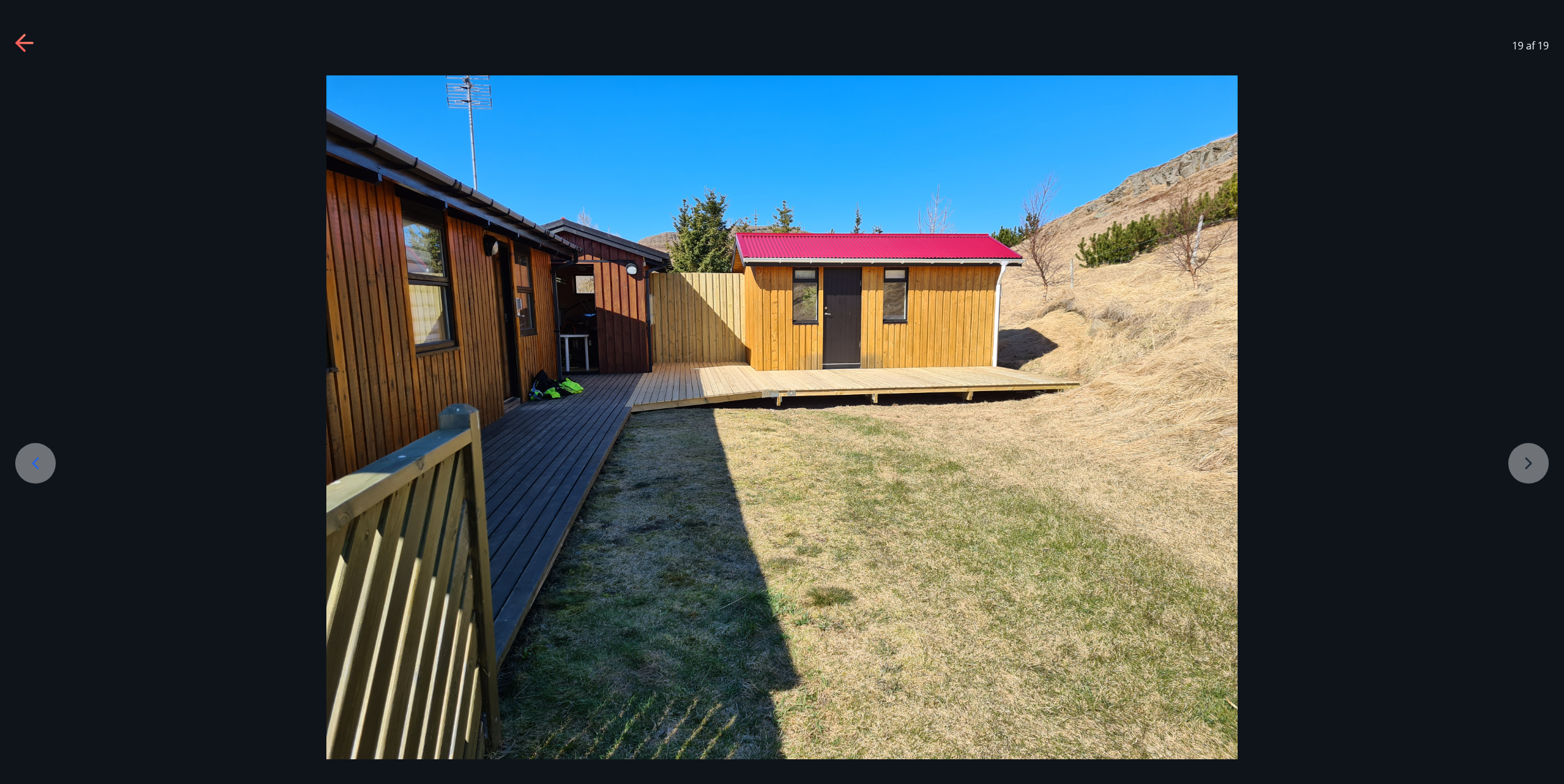
click at [1529, 462] on div at bounding box center [782, 417] width 1564 height 683
click at [1523, 461] on div at bounding box center [782, 417] width 1564 height 683
click at [1529, 461] on div at bounding box center [782, 417] width 1564 height 683
click at [25, 39] on icon at bounding box center [25, 43] width 20 height 20
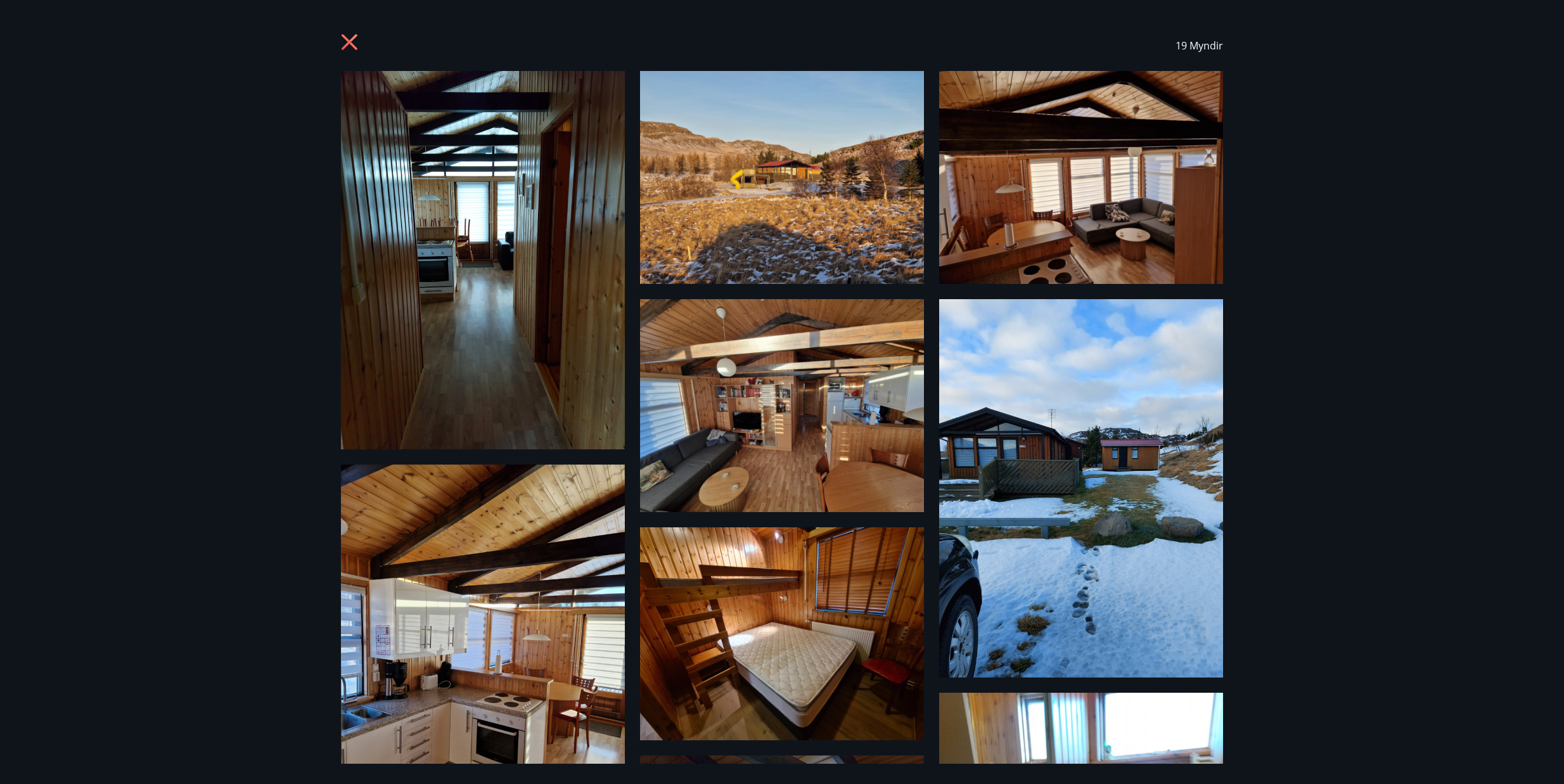
drag, startPoint x: 347, startPoint y: 40, endPoint x: 338, endPoint y: 42, distance: 9.2
click at [347, 40] on icon at bounding box center [349, 42] width 16 height 16
